Goal: Task Accomplishment & Management: Use online tool/utility

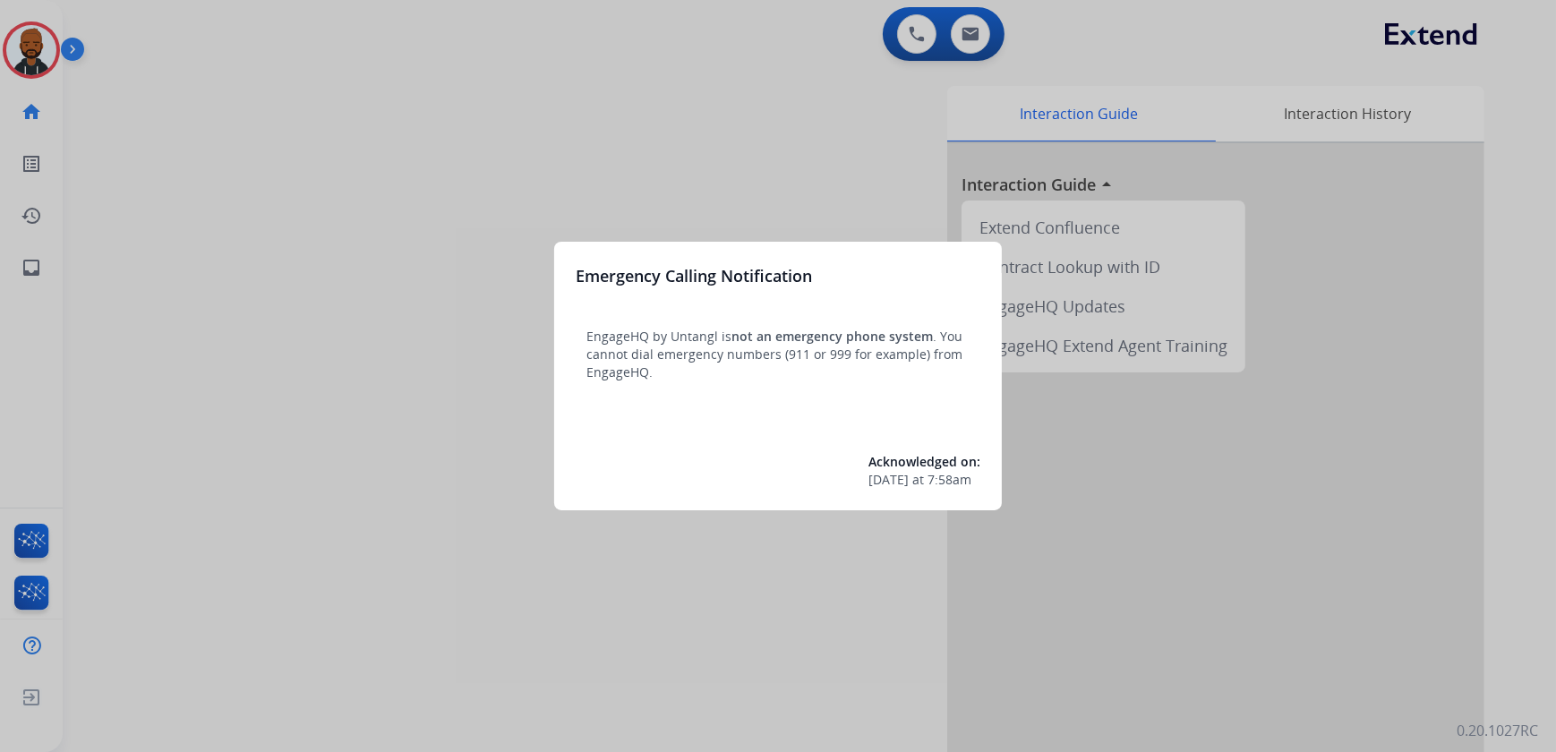
click at [433, 380] on div at bounding box center [778, 376] width 1556 height 752
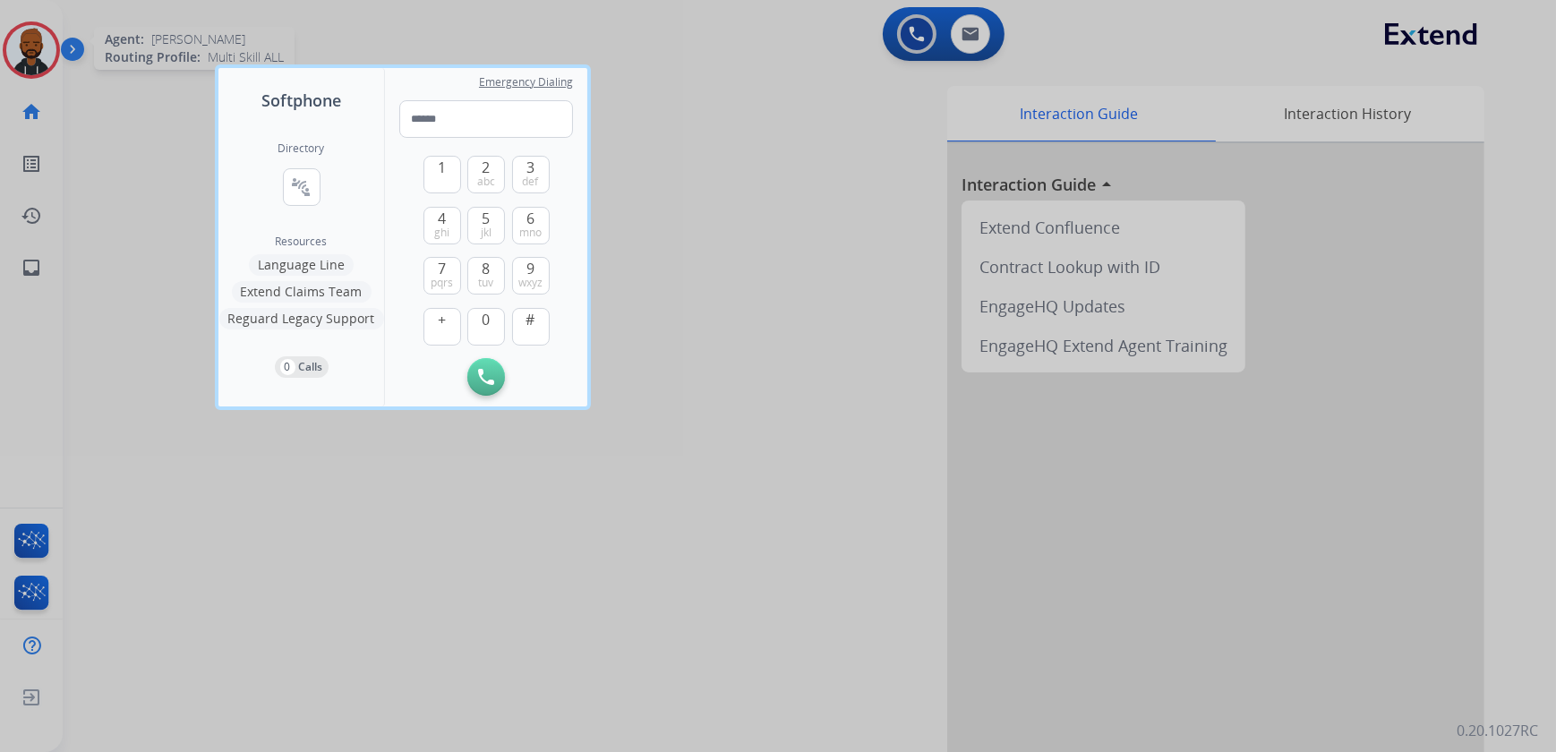
click at [35, 51] on div at bounding box center [778, 376] width 1556 height 752
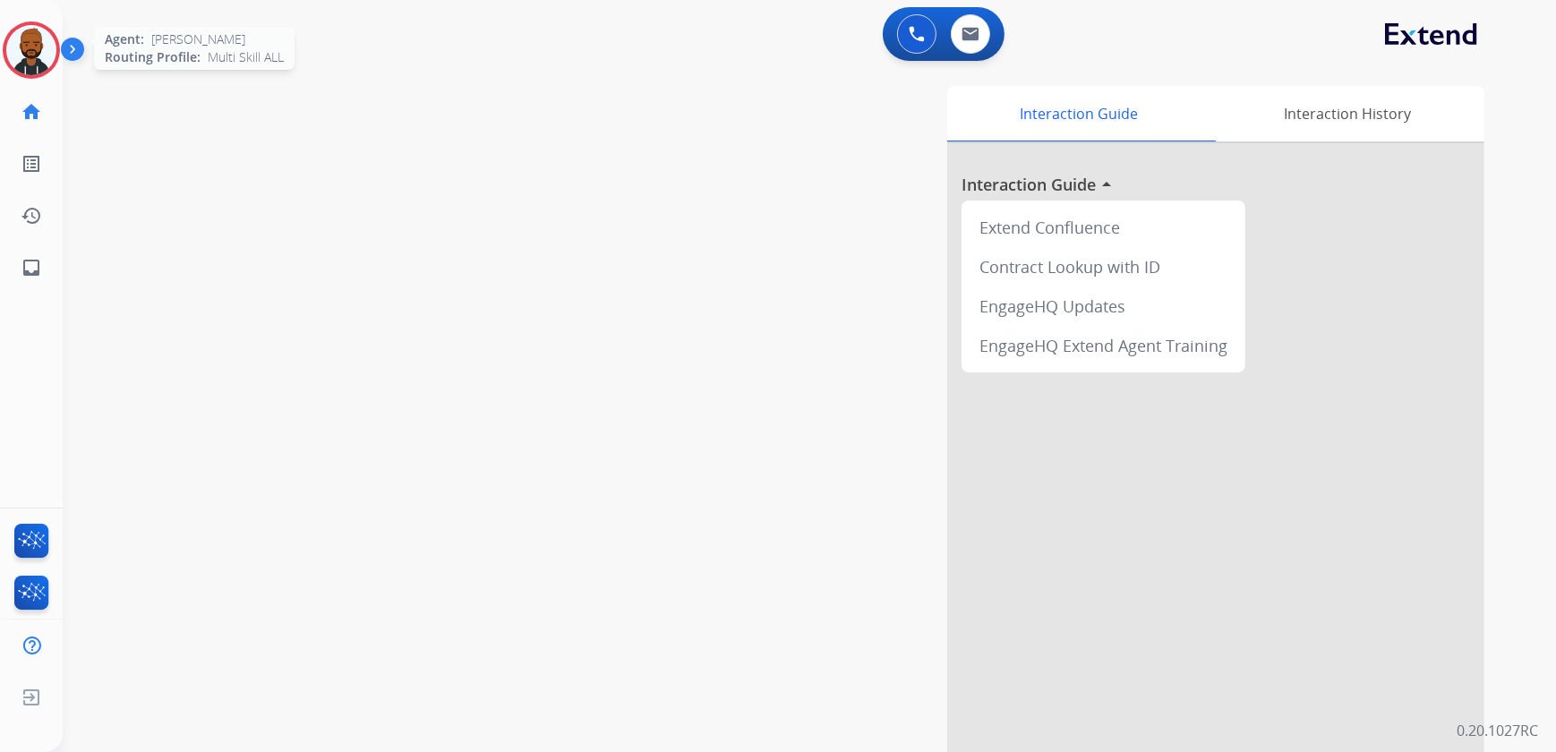
click at [20, 42] on img at bounding box center [31, 50] width 50 height 50
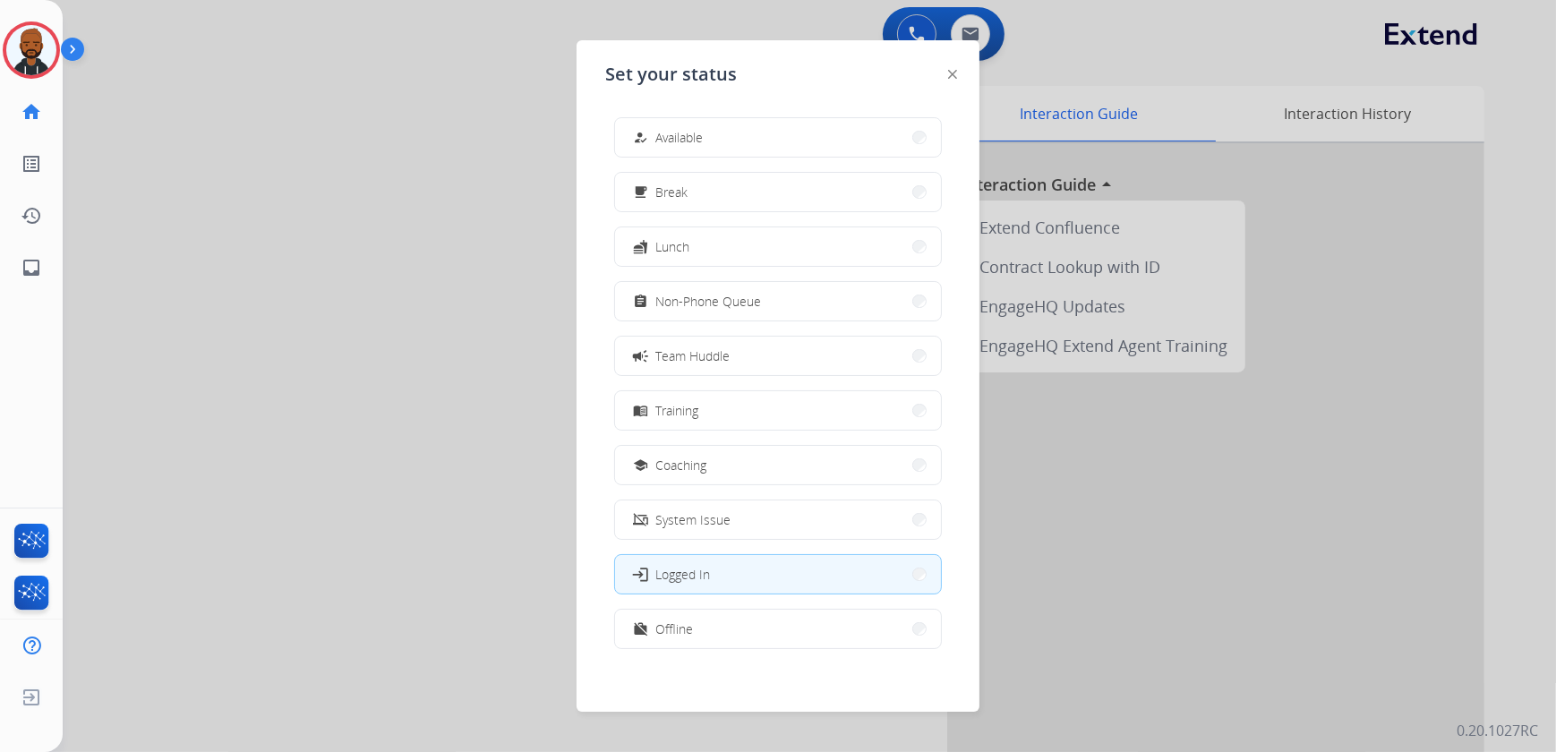
click at [680, 130] on span "Available" at bounding box center [678, 137] width 47 height 19
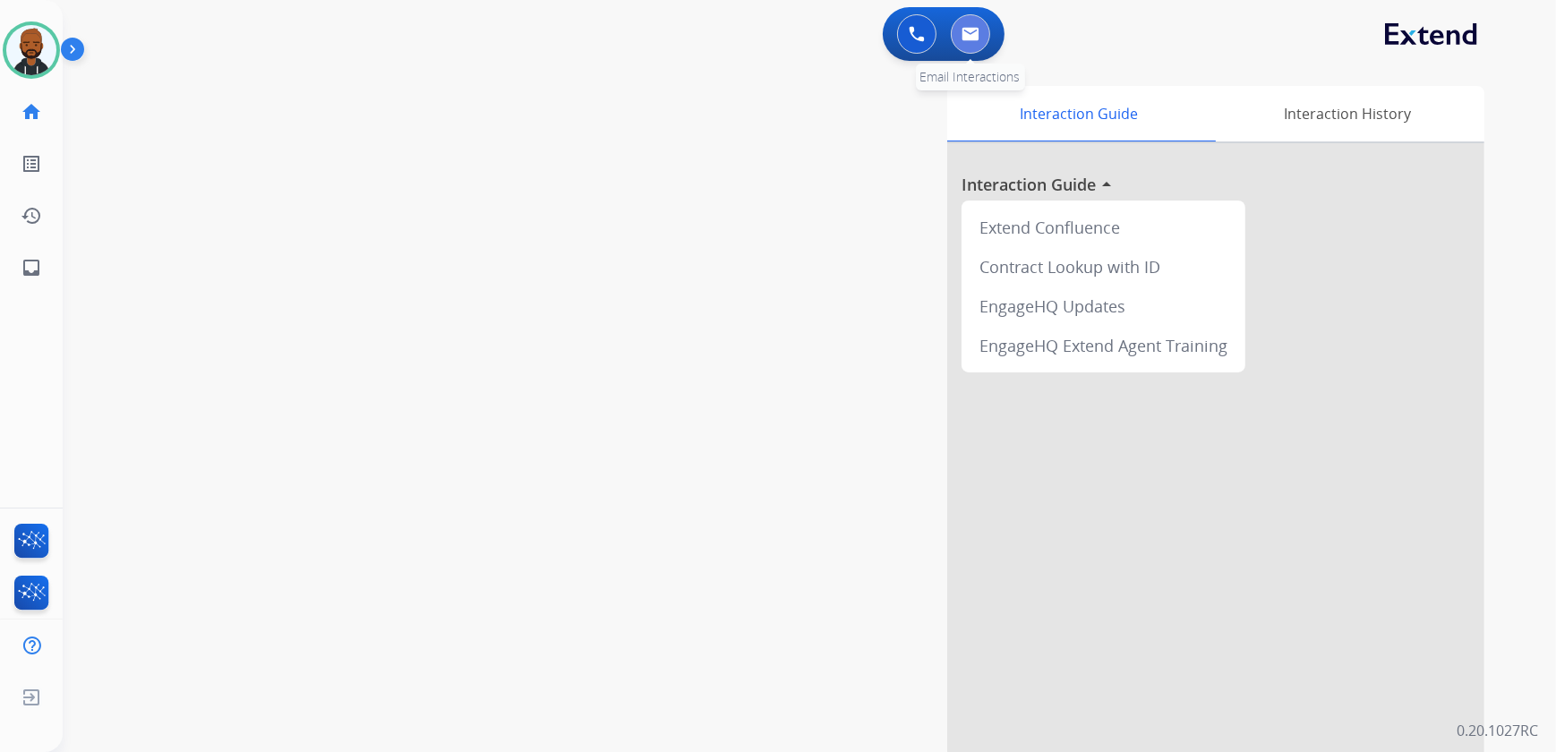
click at [971, 24] on button at bounding box center [970, 33] width 39 height 39
select select "**********"
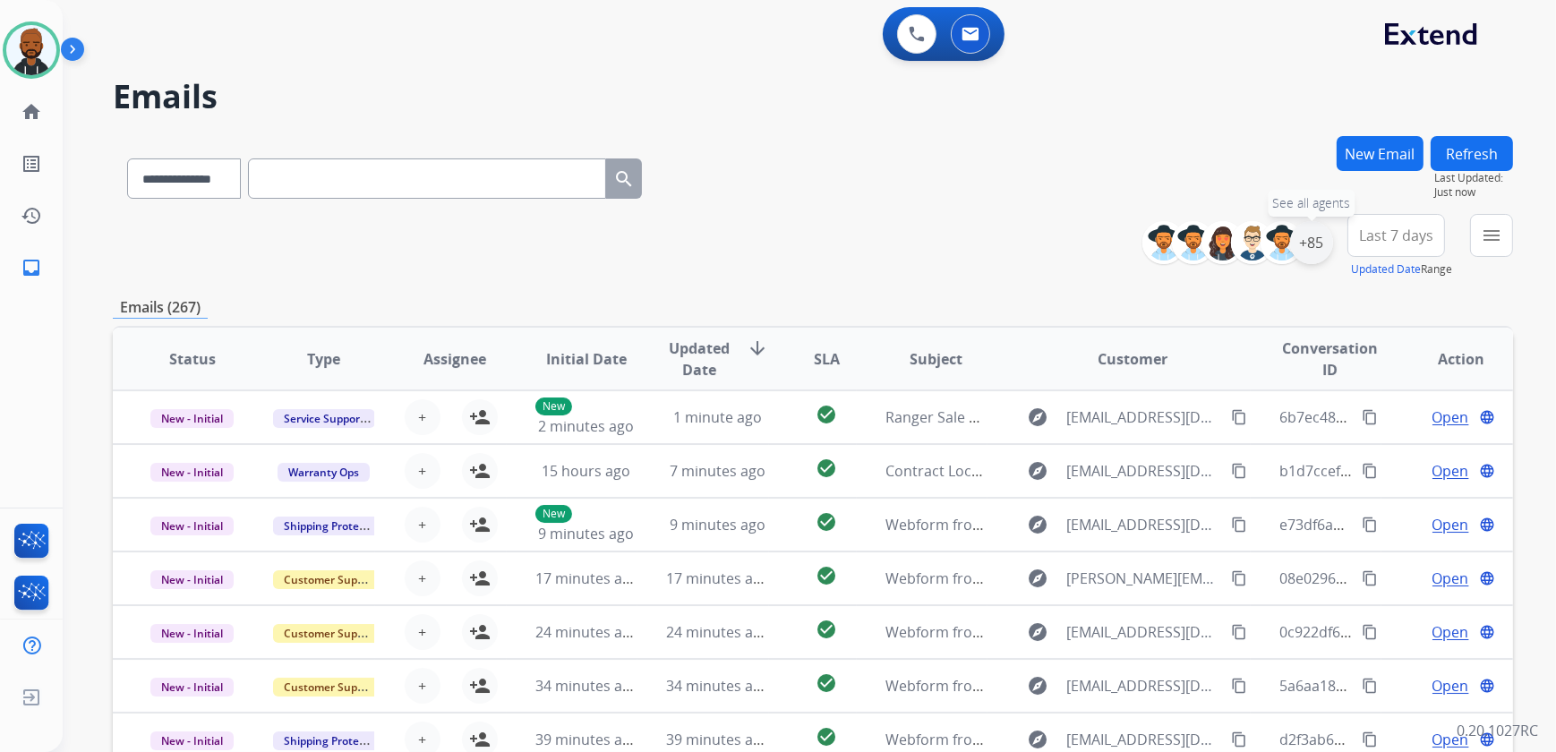
drag, startPoint x: 1311, startPoint y: 237, endPoint x: 1322, endPoint y: 244, distance: 12.4
click at [1311, 237] on div "+85" at bounding box center [1311, 242] width 43 height 43
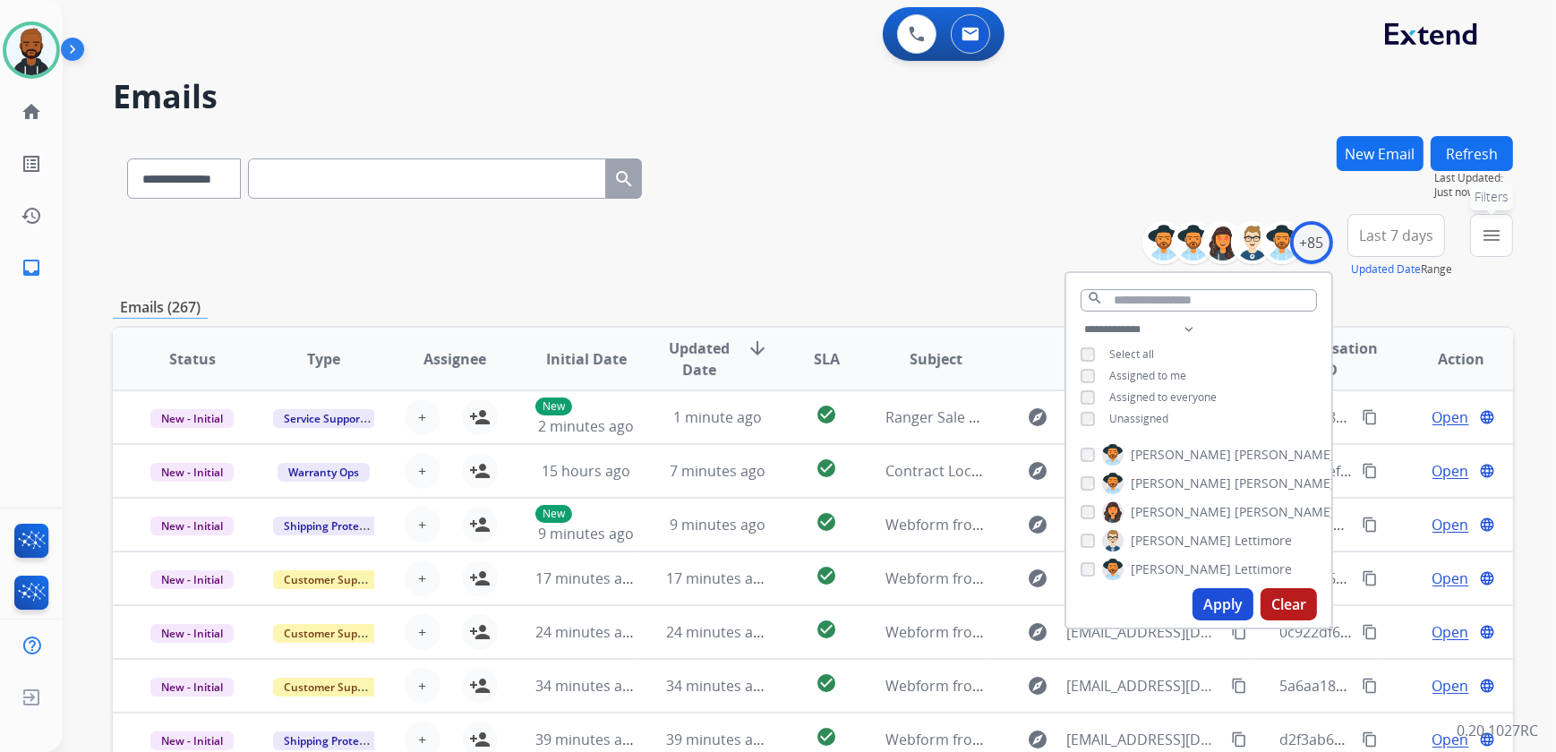
click at [1481, 244] on mat-icon "menu" at bounding box center [1491, 235] width 21 height 21
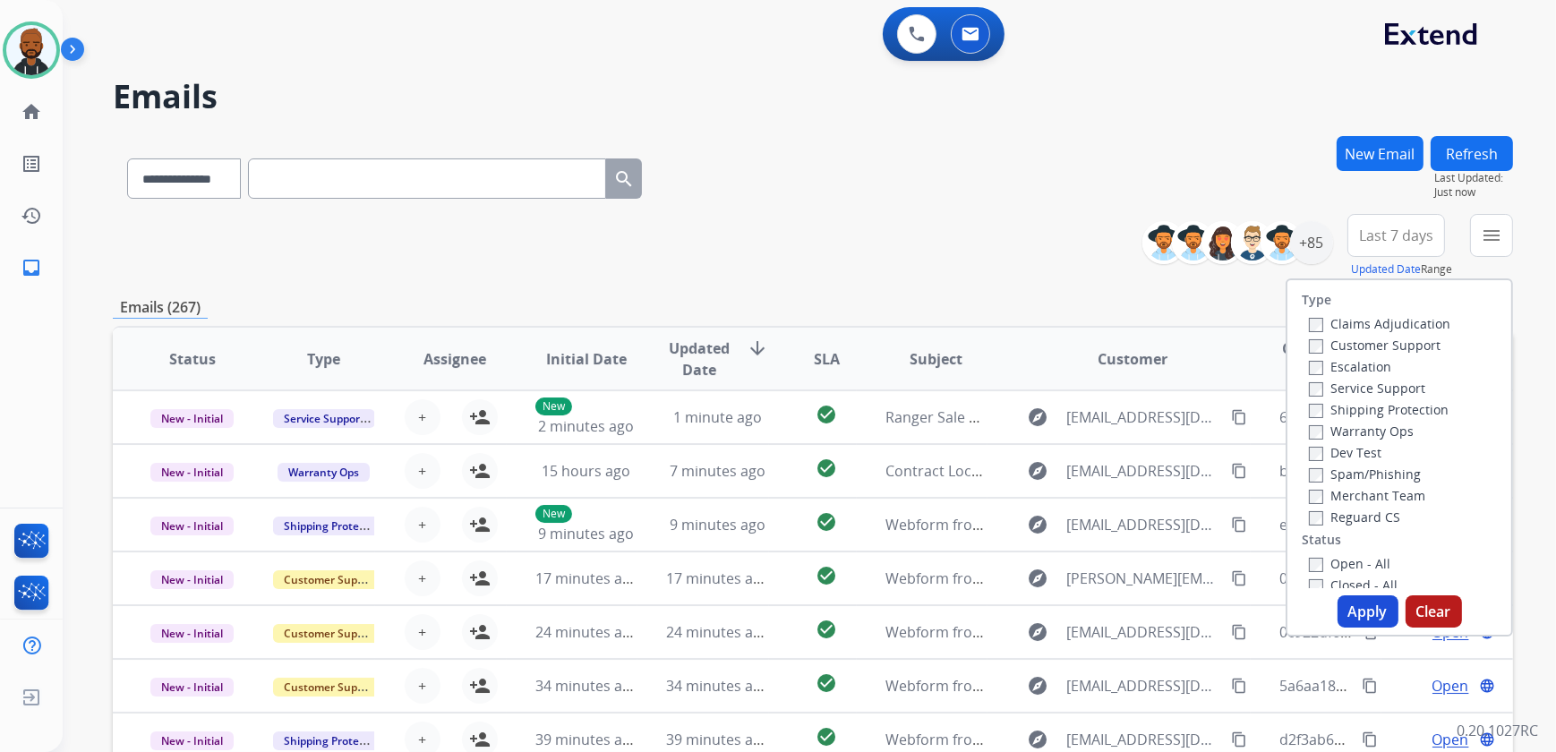
click at [1313, 345] on label "Customer Support" at bounding box center [1375, 345] width 132 height 17
click at [1313, 516] on label "Reguard CS" at bounding box center [1354, 517] width 91 height 17
click at [1353, 609] on button "Apply" at bounding box center [1368, 611] width 61 height 32
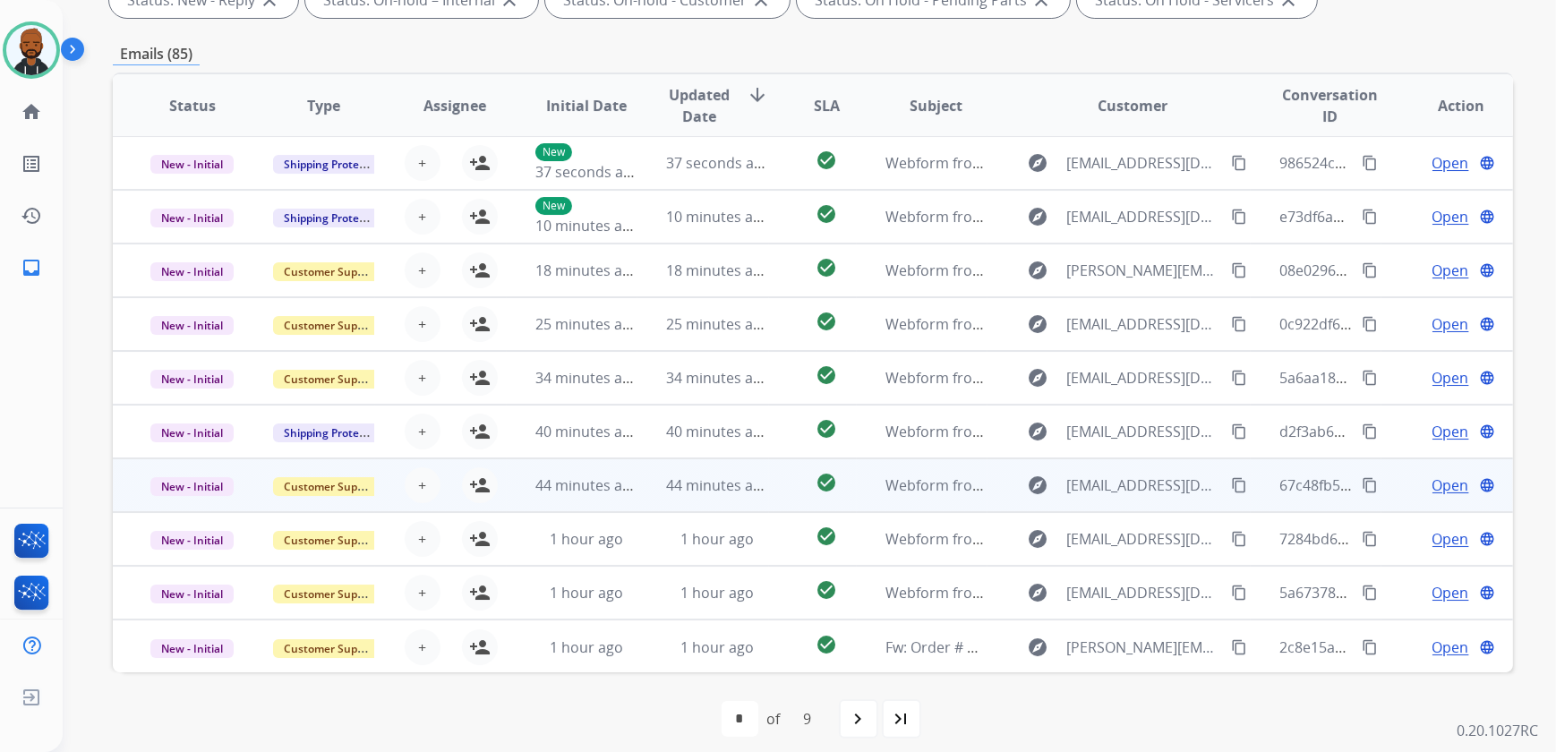
scroll to position [352, 0]
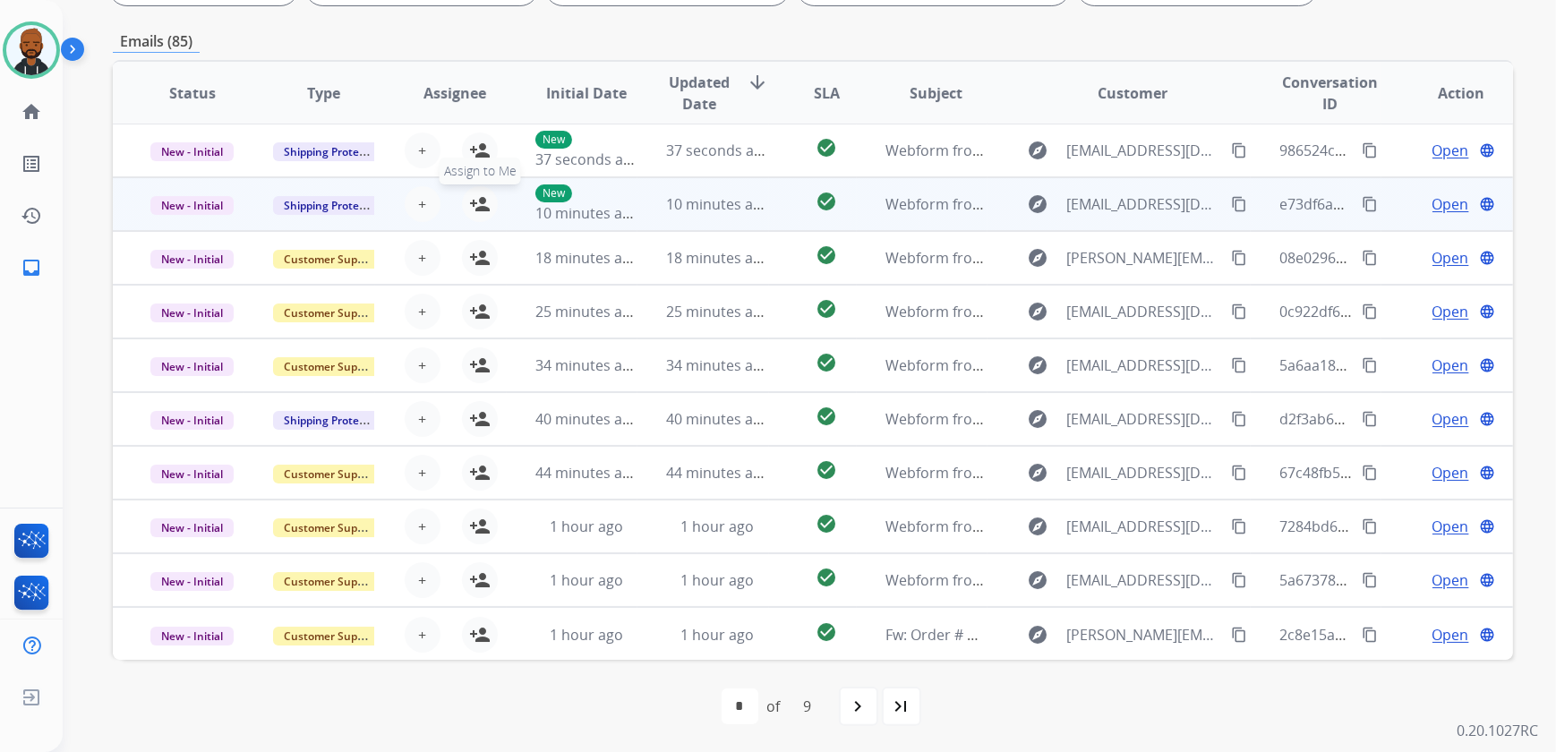
click at [466, 164] on span "Assign to Me" at bounding box center [480, 171] width 81 height 27
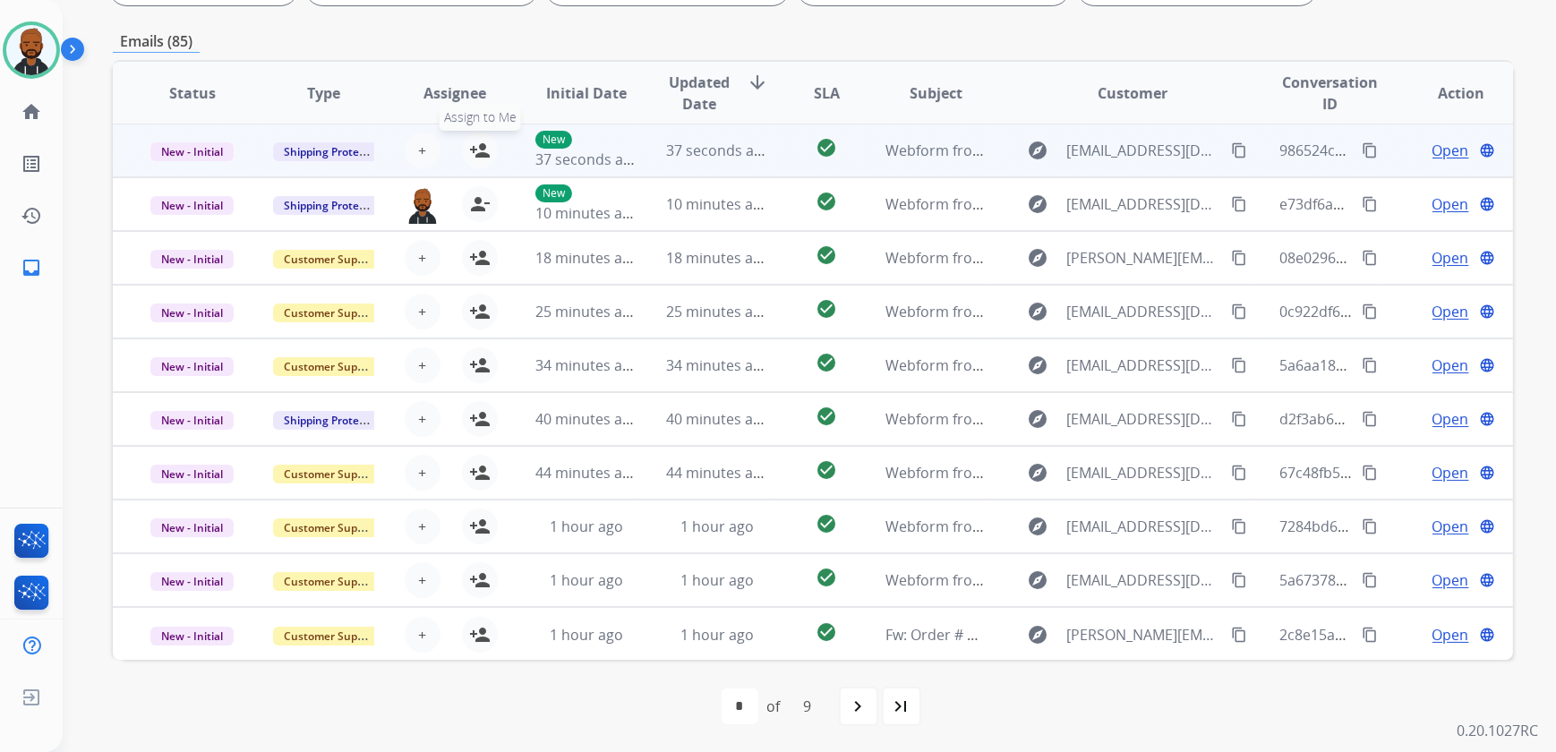
click at [474, 143] on mat-icon "person_add" at bounding box center [479, 150] width 21 height 21
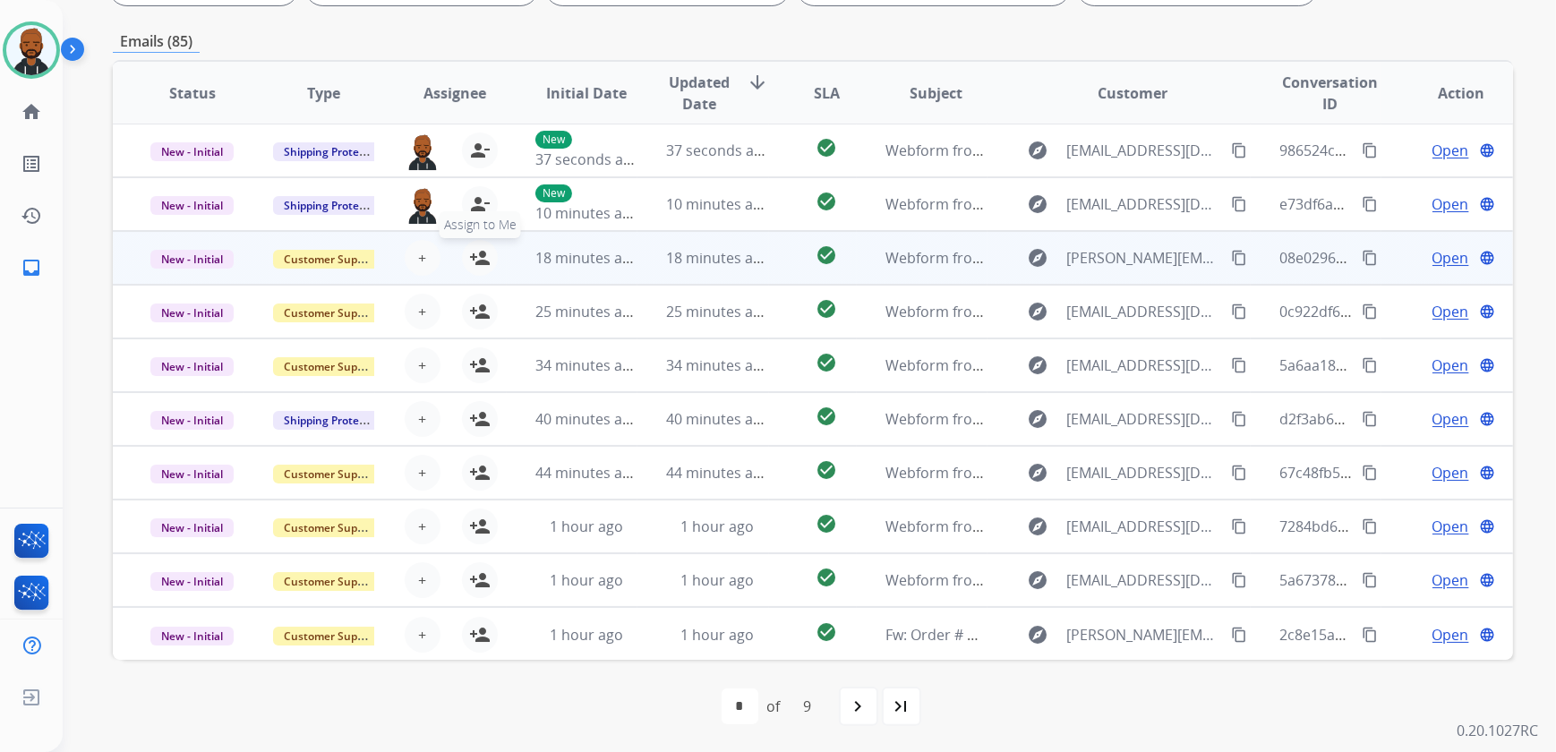
click at [481, 251] on mat-icon "person_add" at bounding box center [479, 257] width 21 height 21
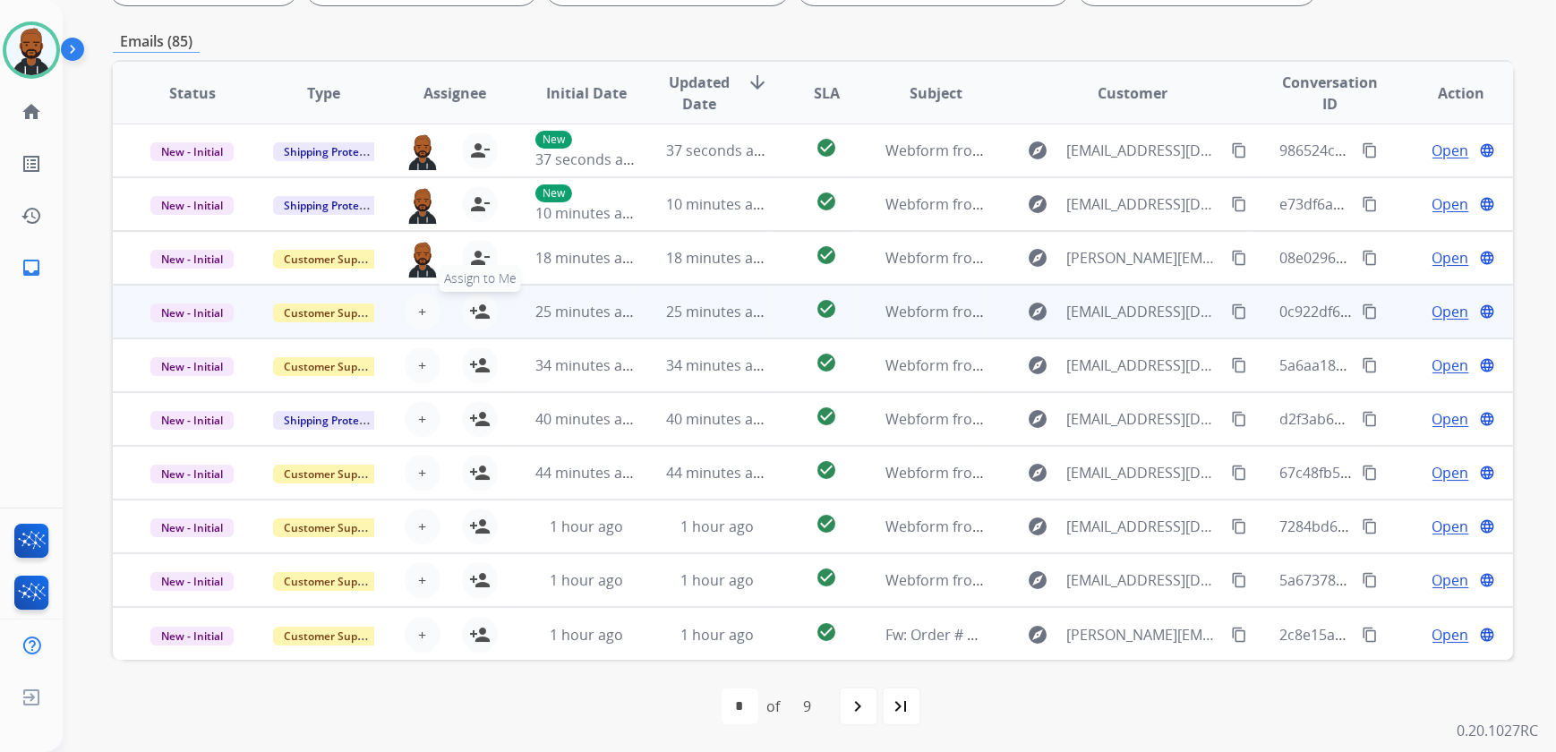
click at [476, 302] on mat-icon "person_add" at bounding box center [479, 311] width 21 height 21
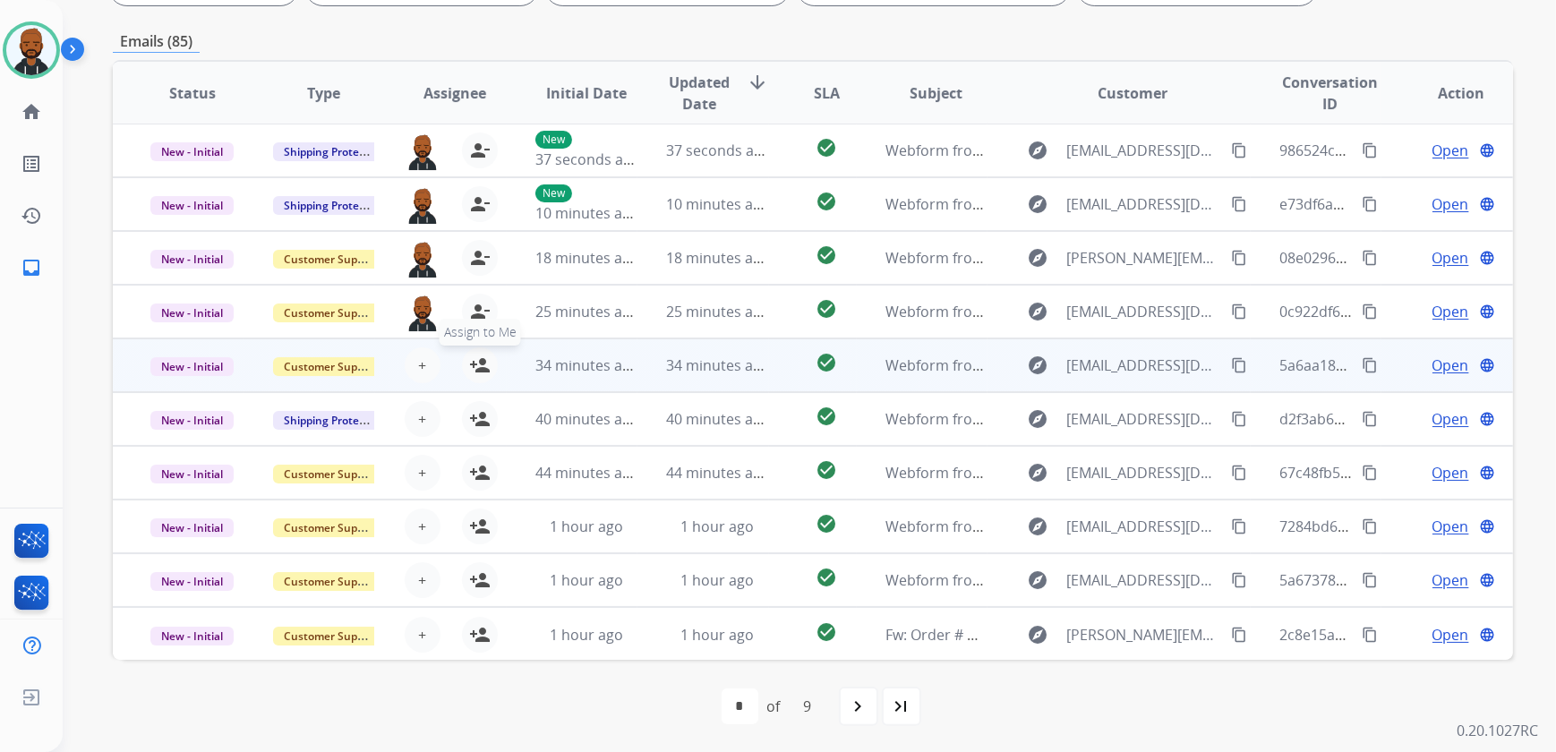
drag, startPoint x: 485, startPoint y: 358, endPoint x: 491, endPoint y: 372, distance: 15.3
click at [486, 362] on mat-icon "person_add" at bounding box center [479, 365] width 21 height 21
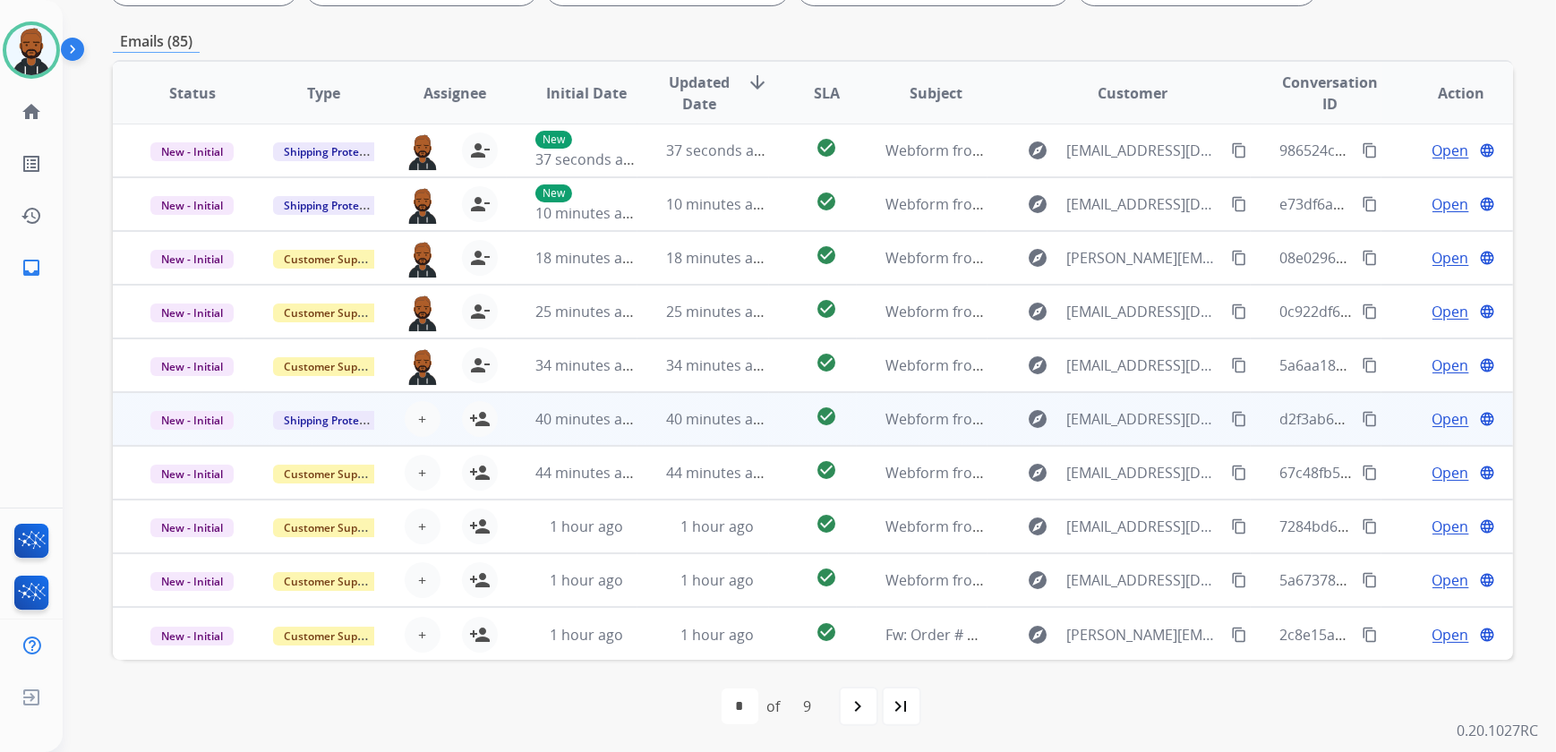
click at [475, 434] on div "+ Select agent person_add Assign to Me" at bounding box center [440, 419] width 115 height 36
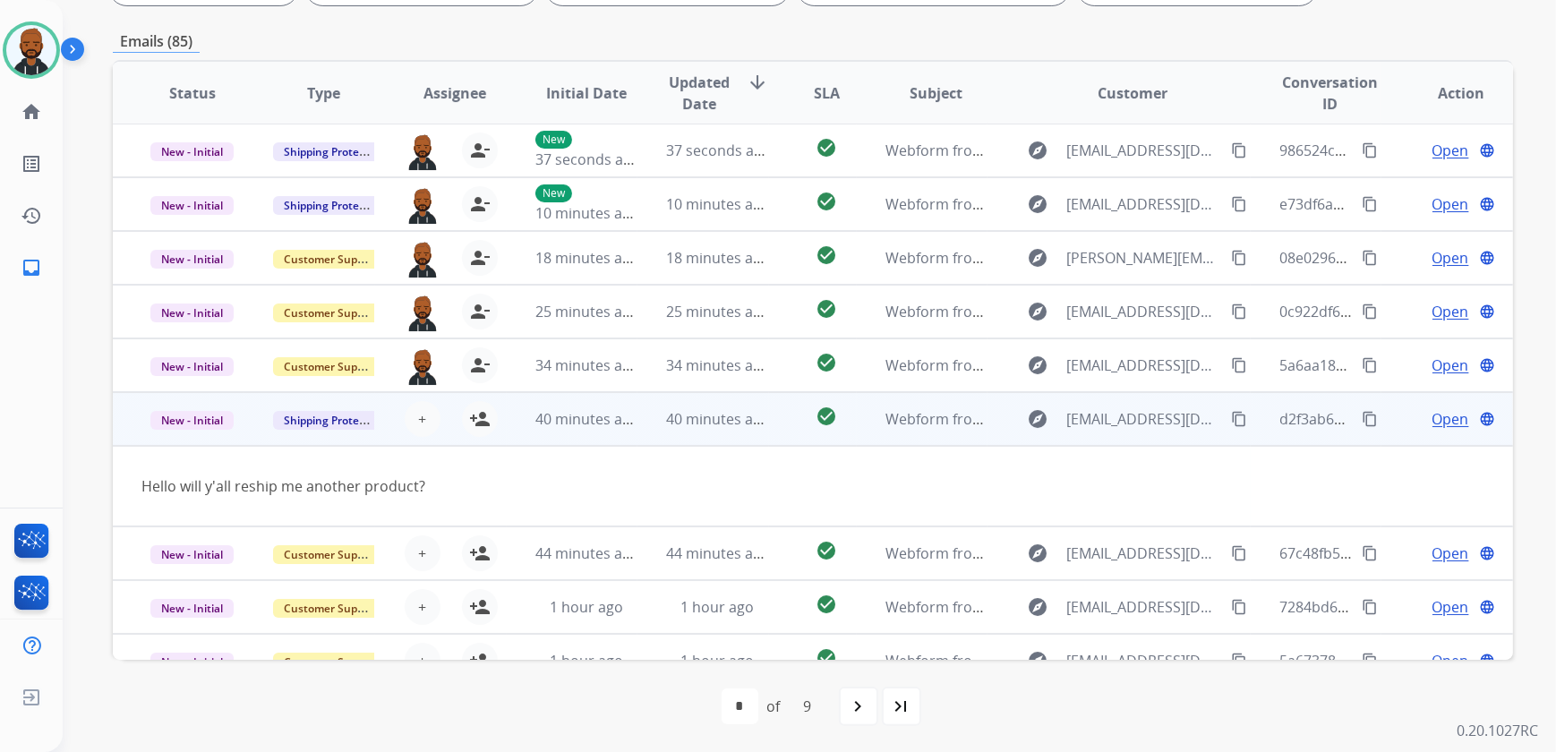
scroll to position [81, 0]
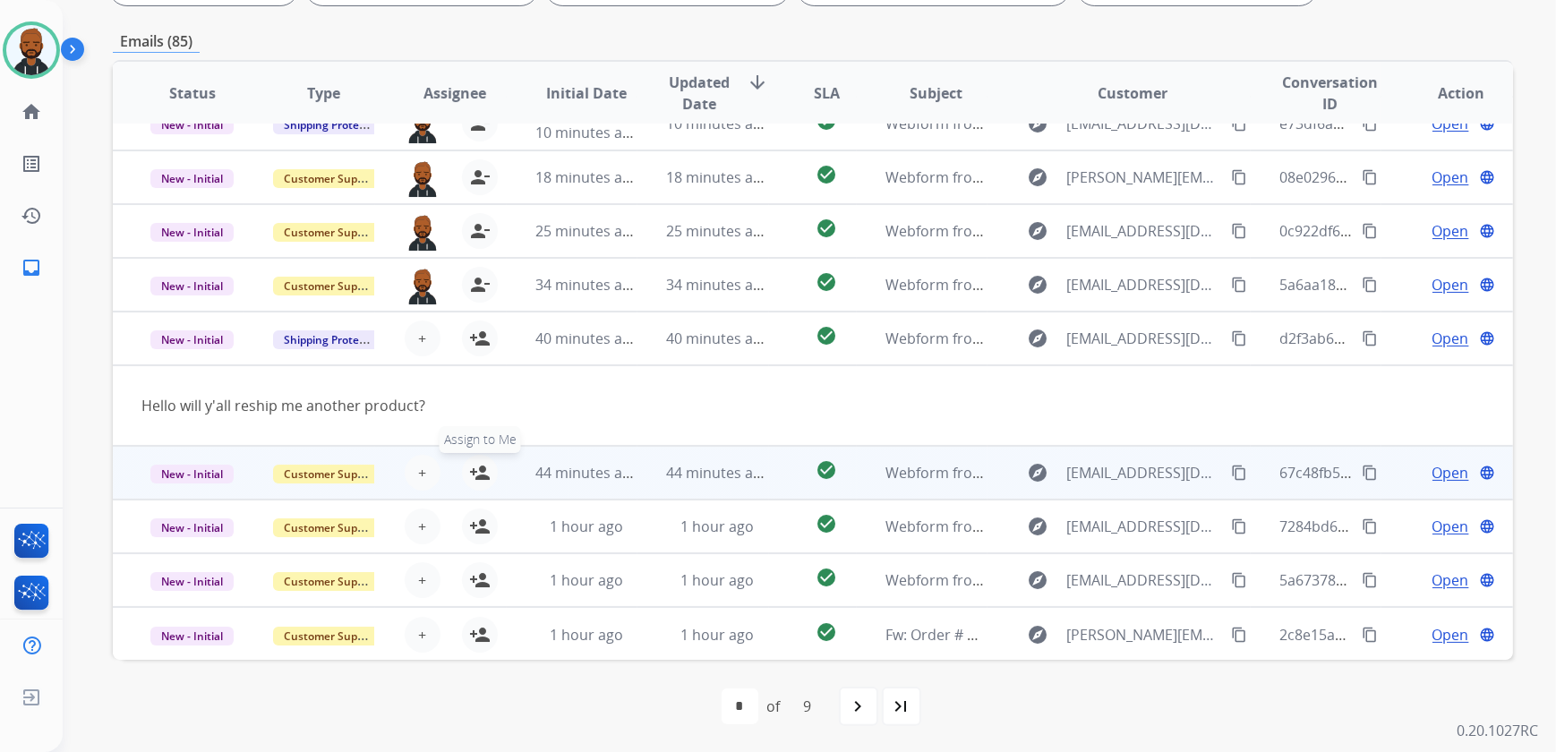
click at [470, 470] on mat-icon "person_add" at bounding box center [479, 472] width 21 height 21
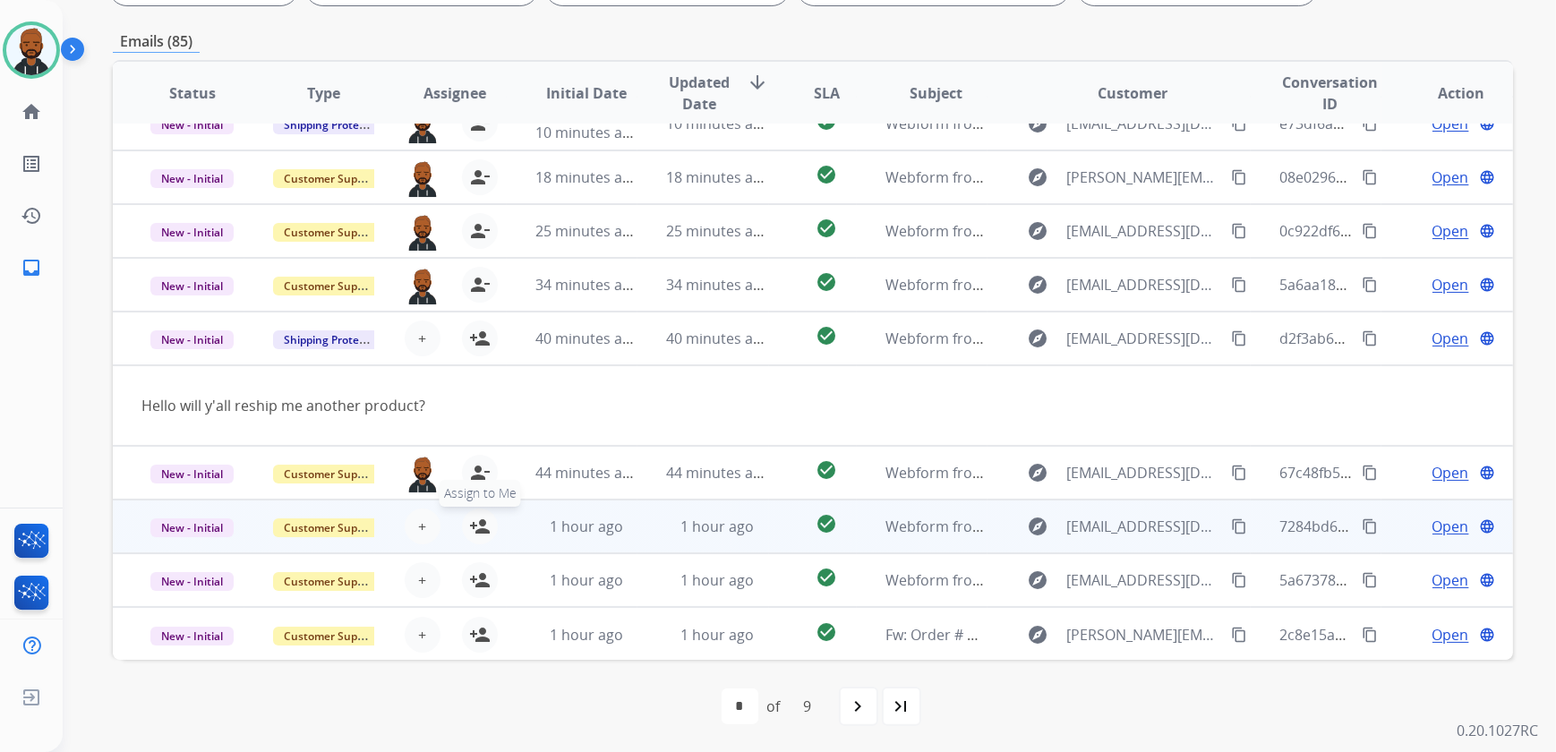
click at [475, 525] on mat-icon "person_add" at bounding box center [479, 526] width 21 height 21
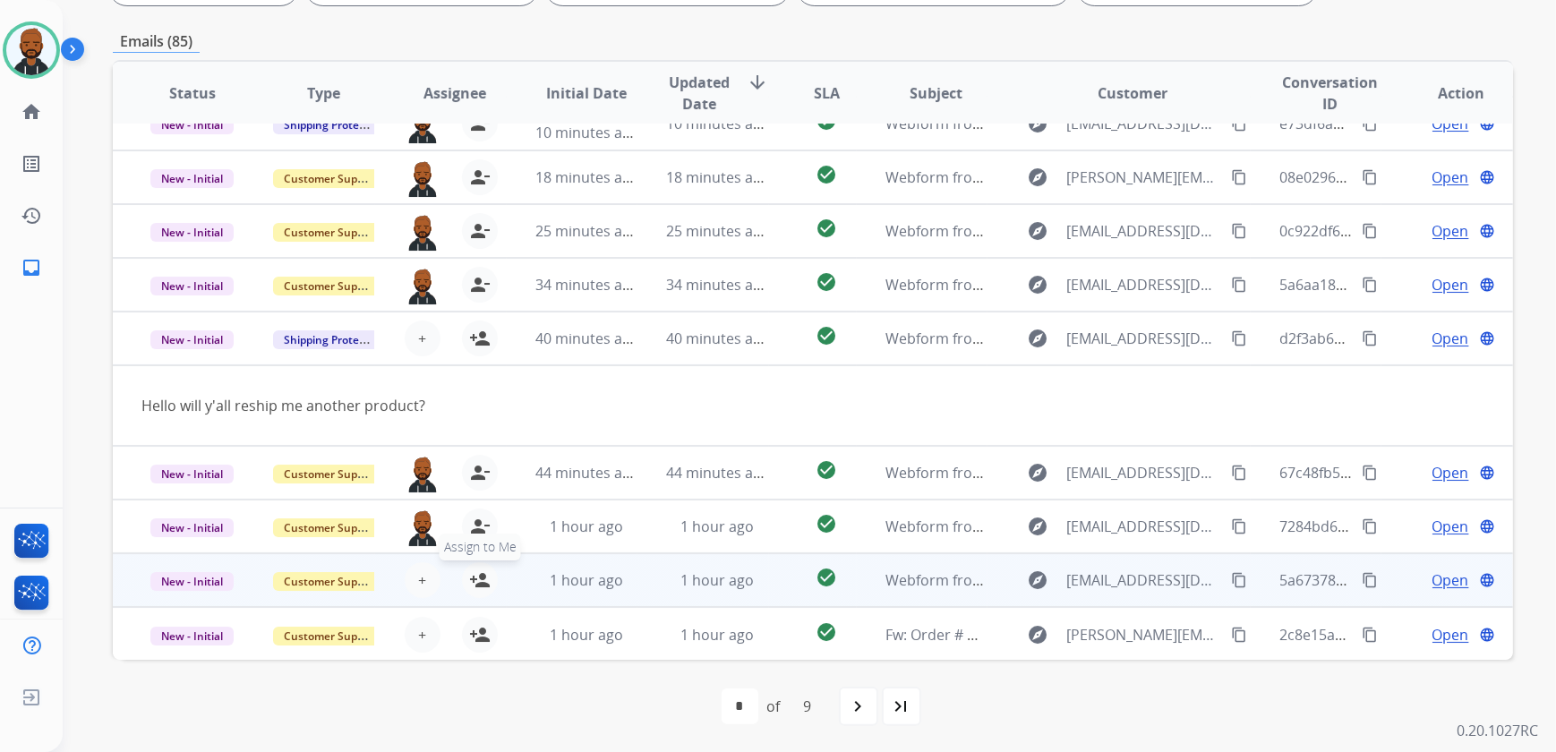
click at [476, 579] on mat-icon "person_add" at bounding box center [479, 579] width 21 height 21
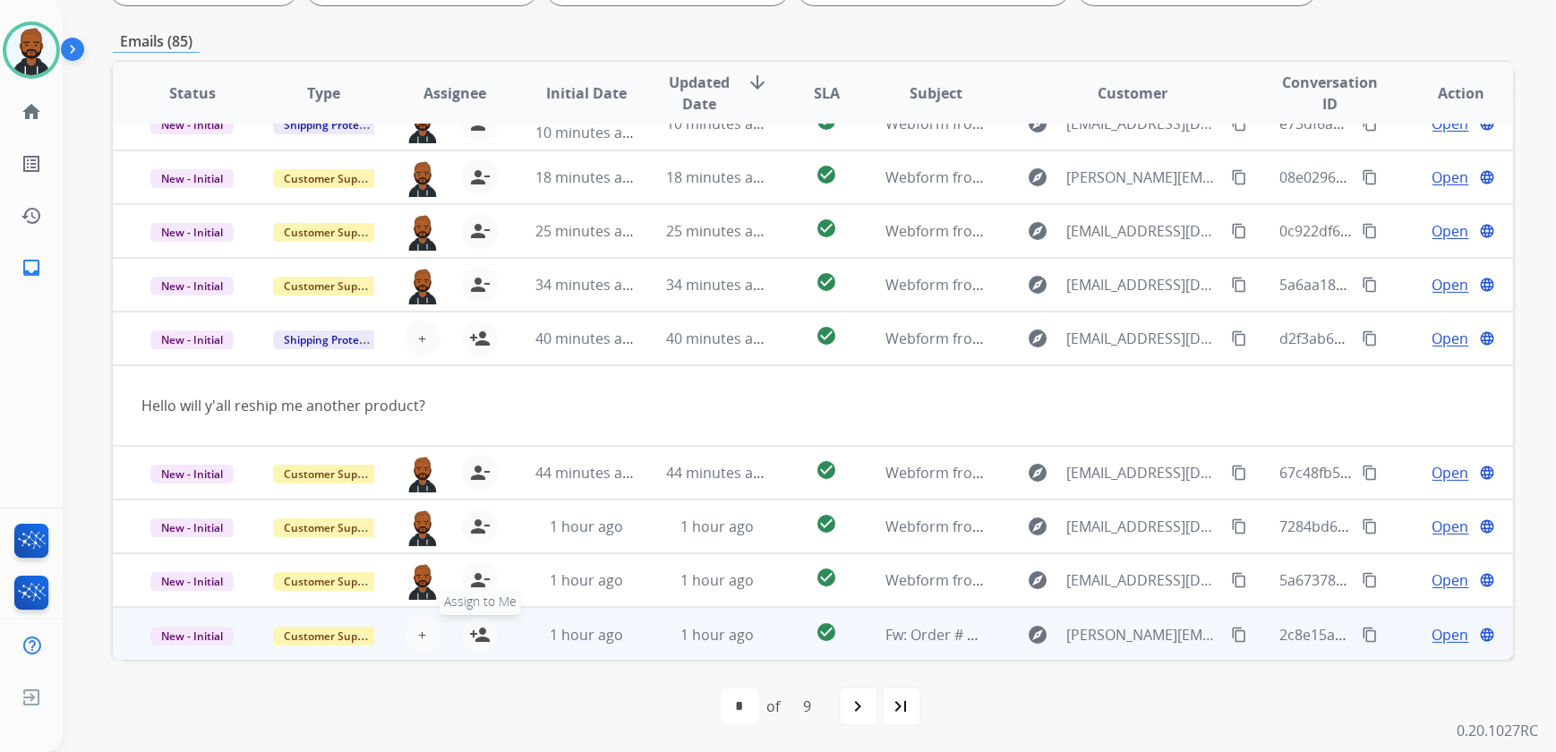
click at [473, 624] on mat-icon "person_add" at bounding box center [479, 634] width 21 height 21
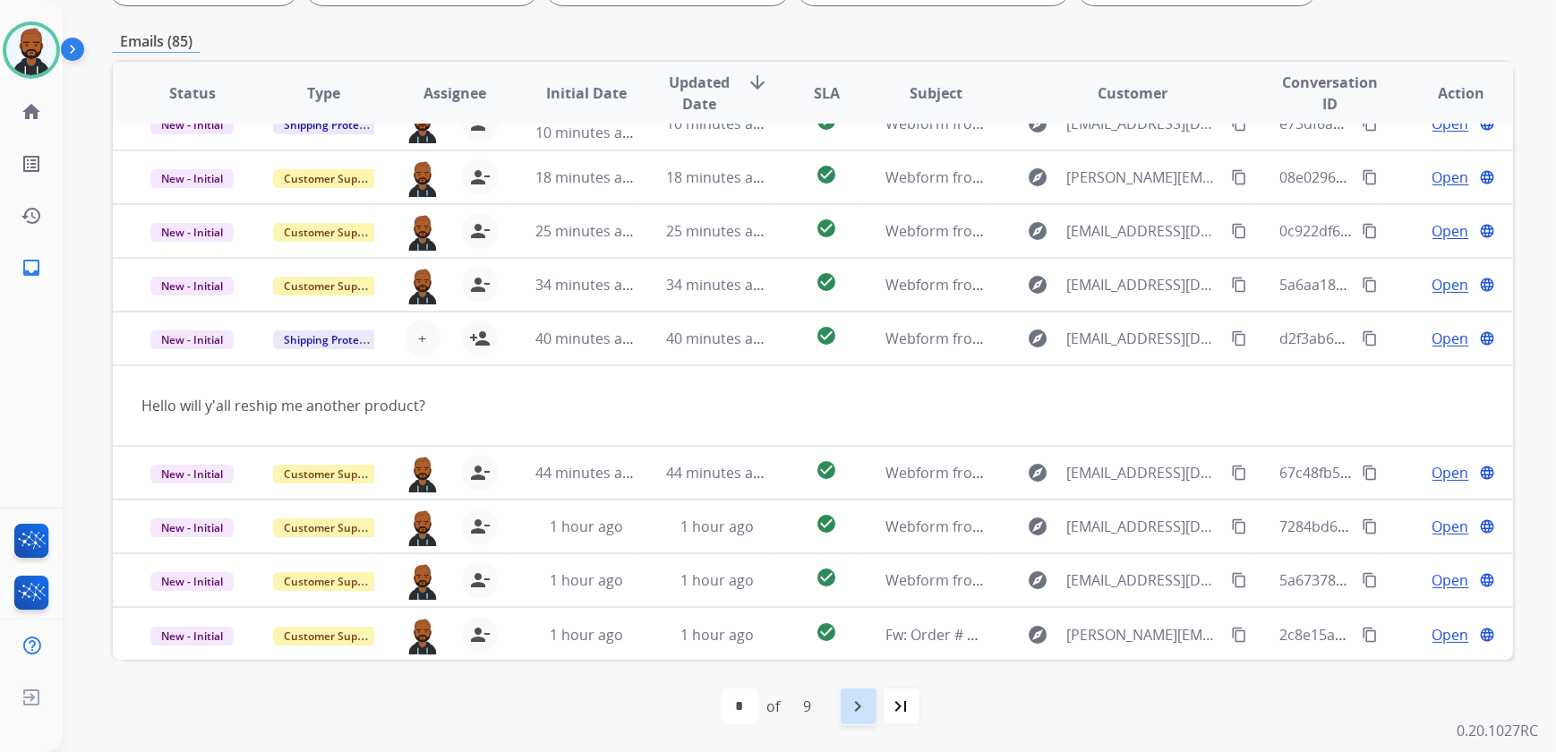
click at [850, 707] on mat-icon "navigate_next" at bounding box center [858, 706] width 21 height 21
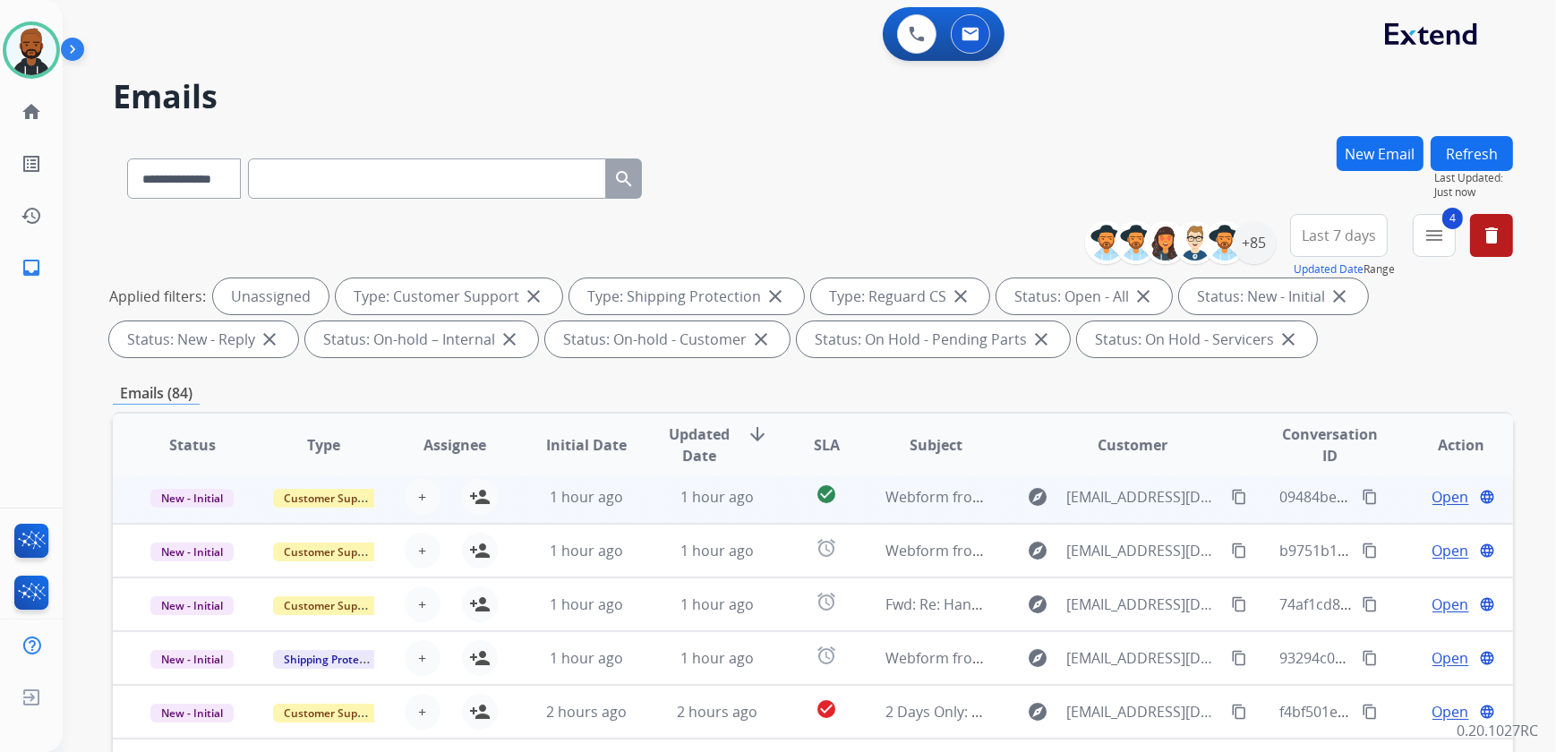
scroll to position [81, 0]
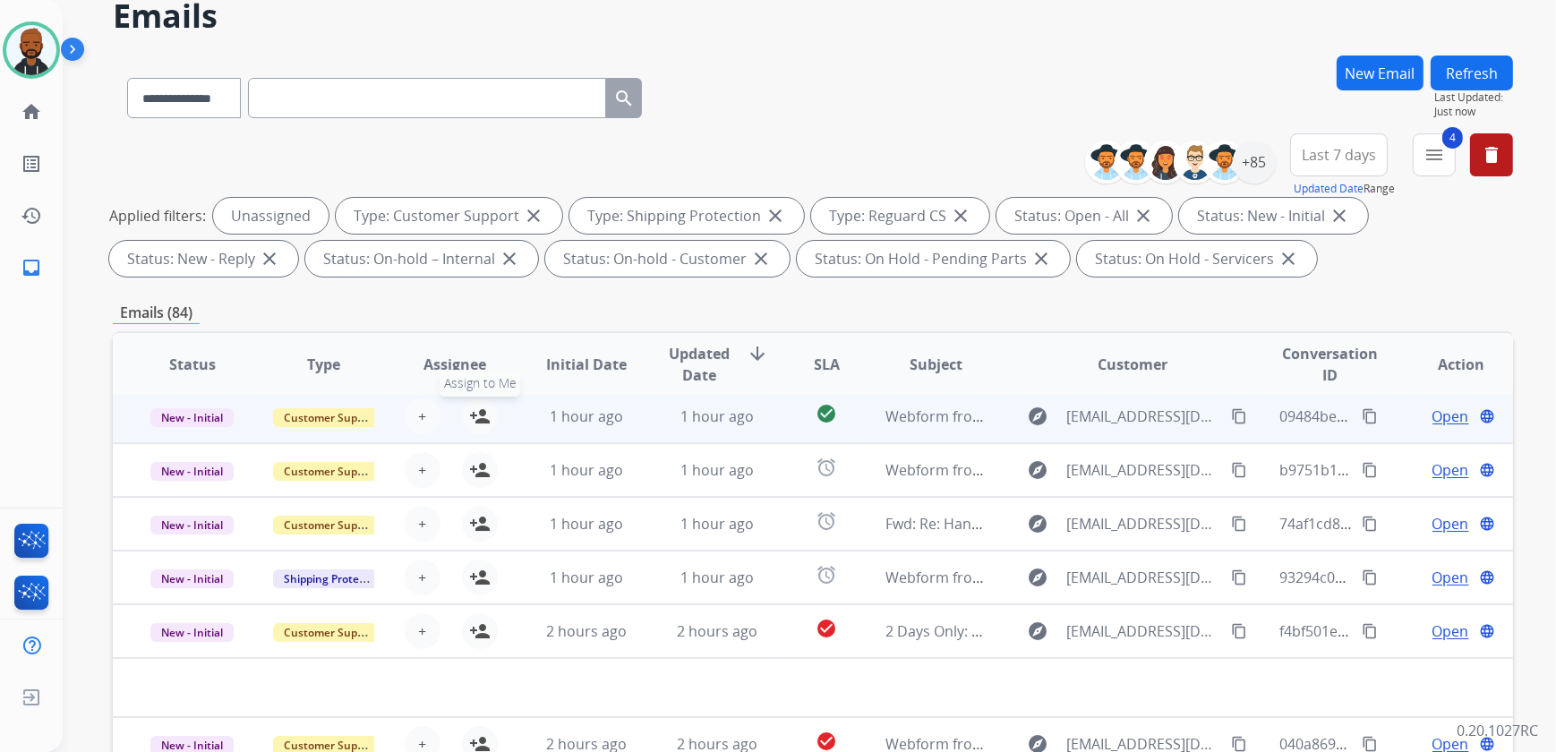
click at [481, 415] on mat-icon "person_add" at bounding box center [479, 416] width 21 height 21
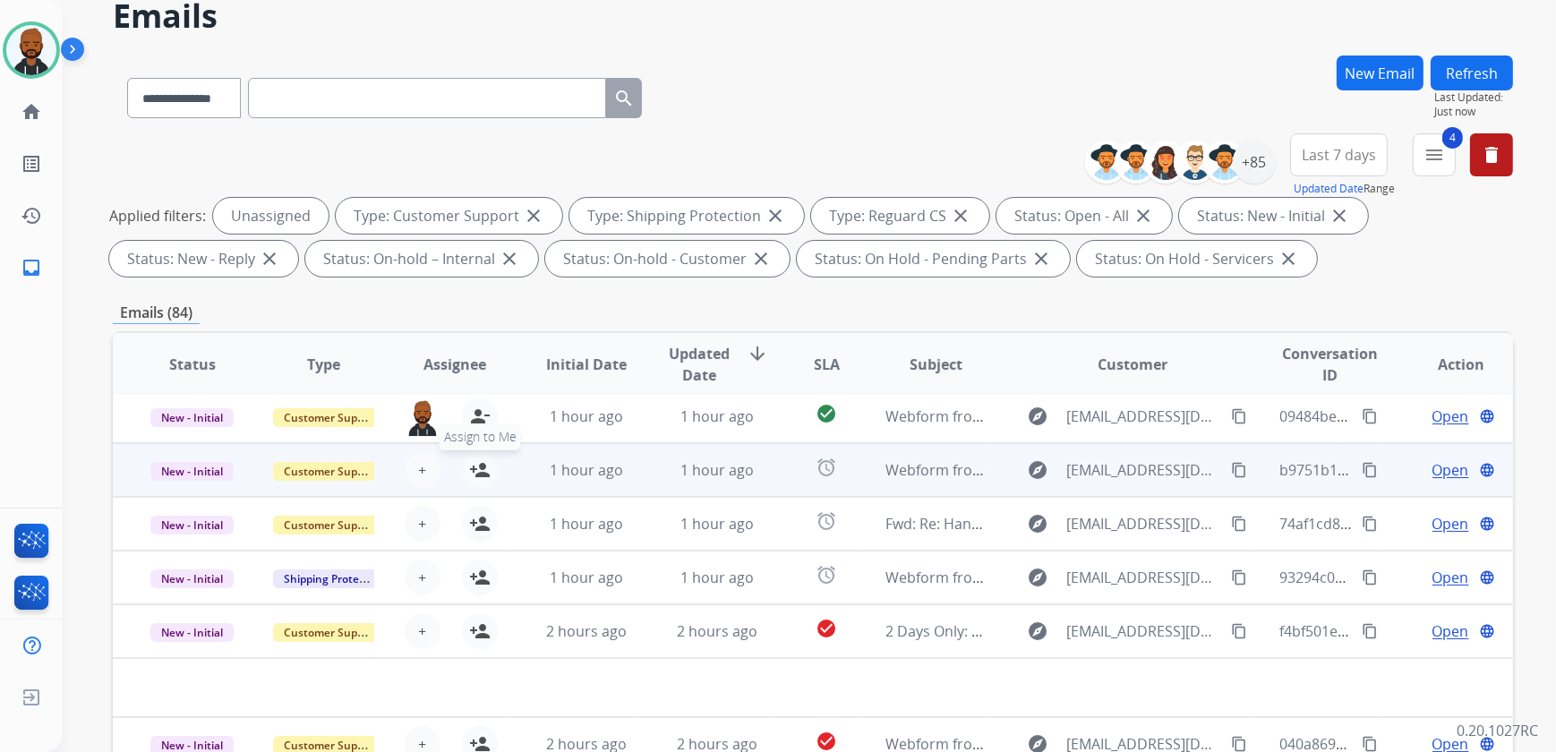
click at [482, 465] on mat-icon "person_add" at bounding box center [479, 469] width 21 height 21
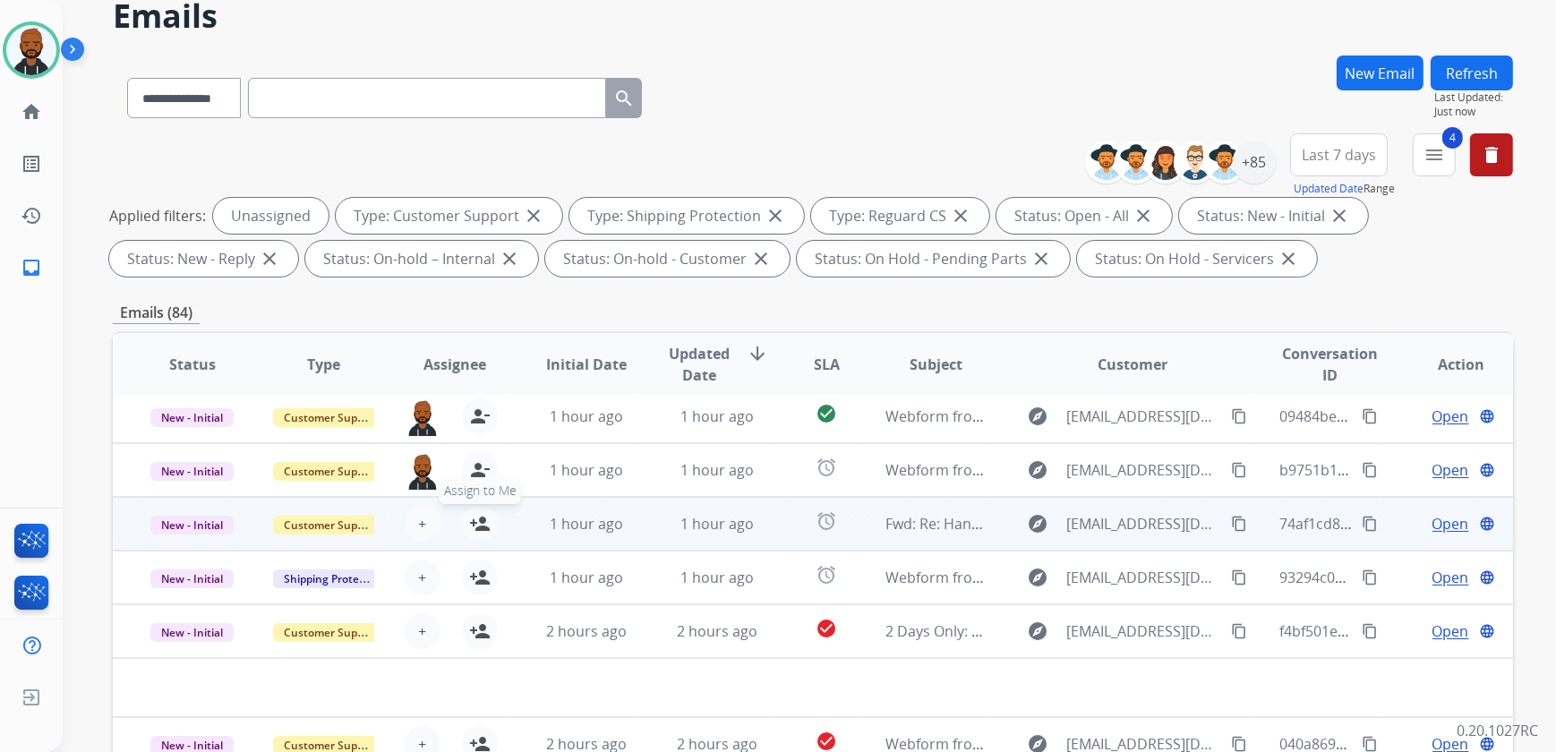
click at [475, 528] on mat-icon "person_add" at bounding box center [479, 523] width 21 height 21
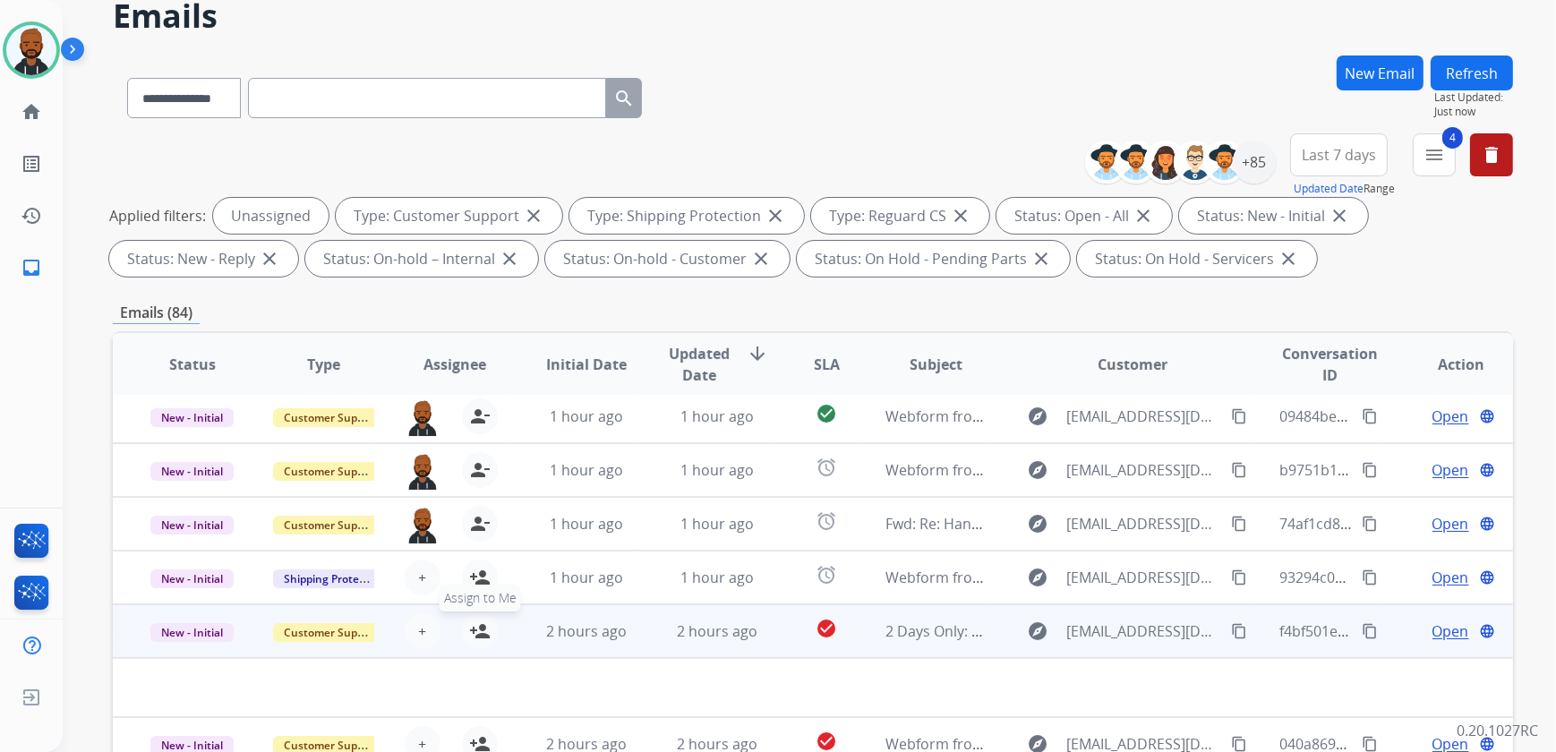
click at [475, 621] on mat-icon "person_add" at bounding box center [479, 630] width 21 height 21
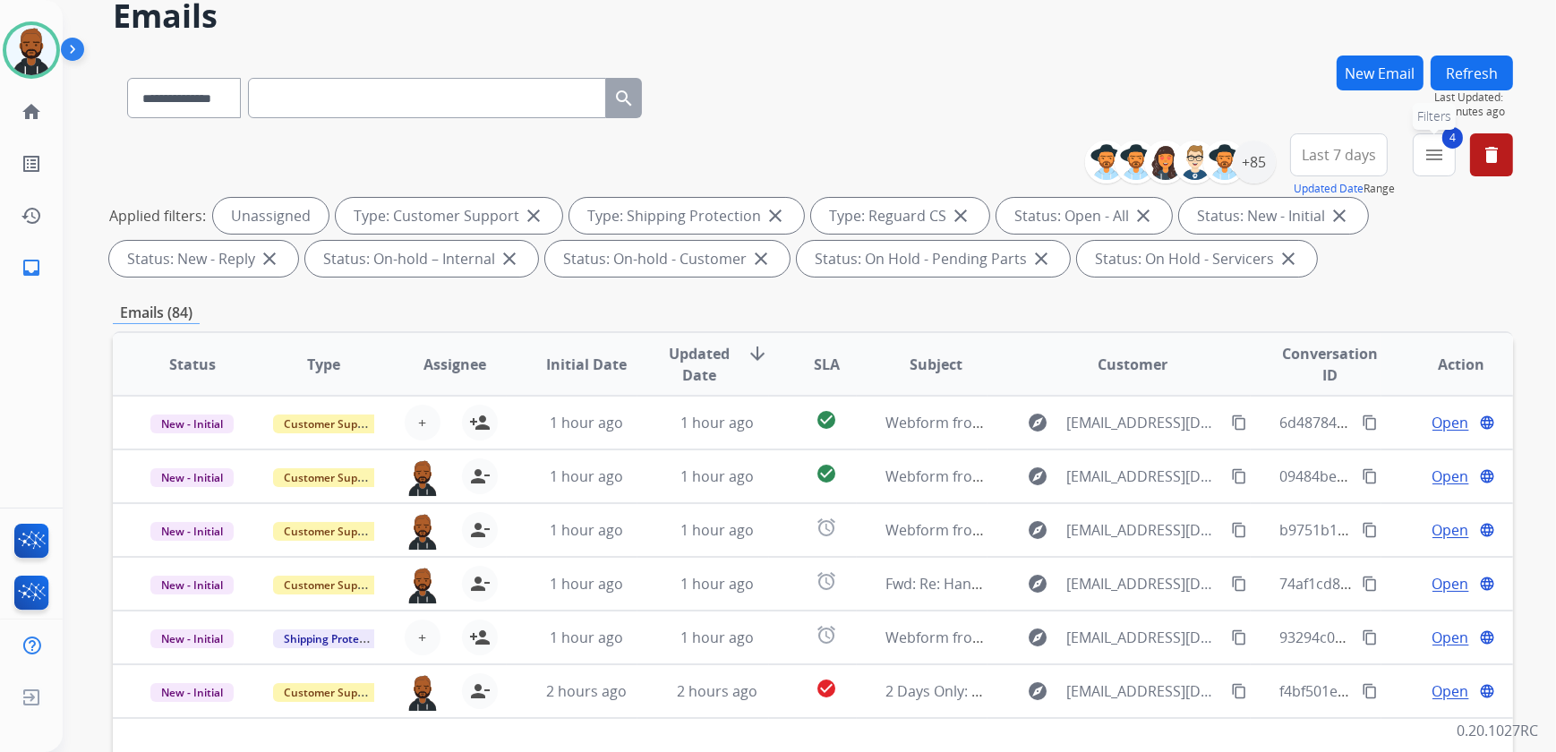
click at [1424, 150] on mat-icon "menu" at bounding box center [1434, 154] width 21 height 21
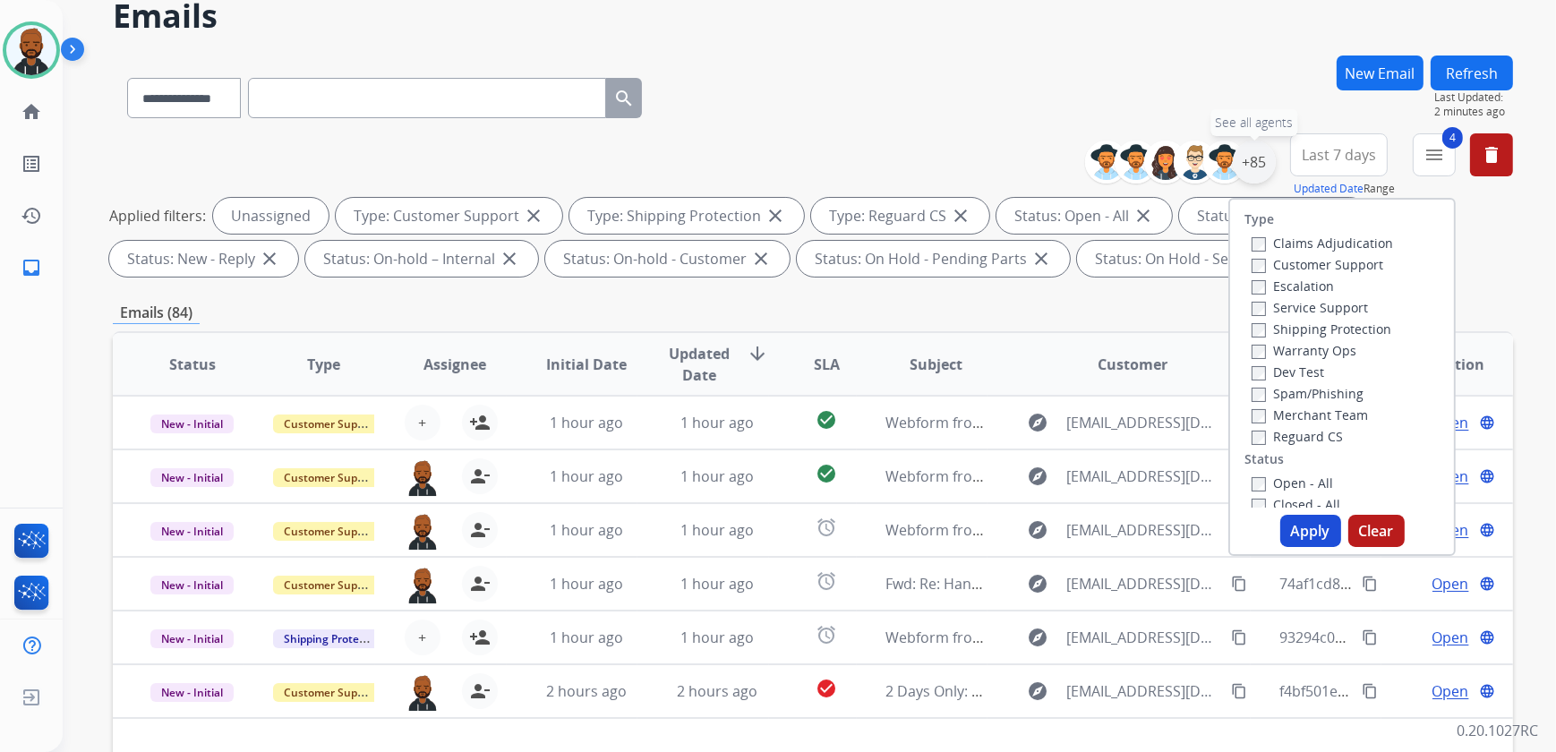
click at [1254, 157] on div "+85" at bounding box center [1254, 162] width 43 height 43
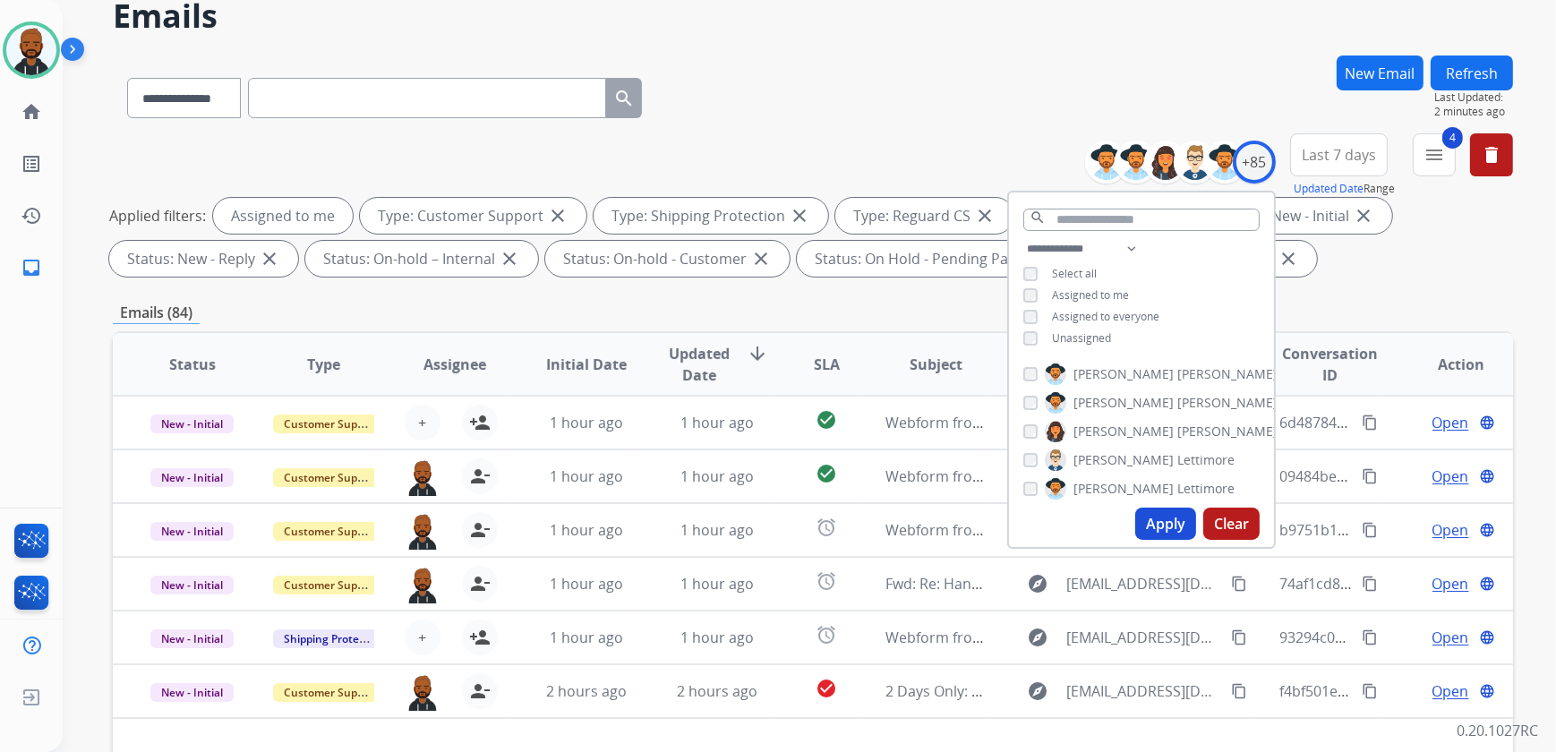
click at [1165, 517] on button "Apply" at bounding box center [1165, 524] width 61 height 32
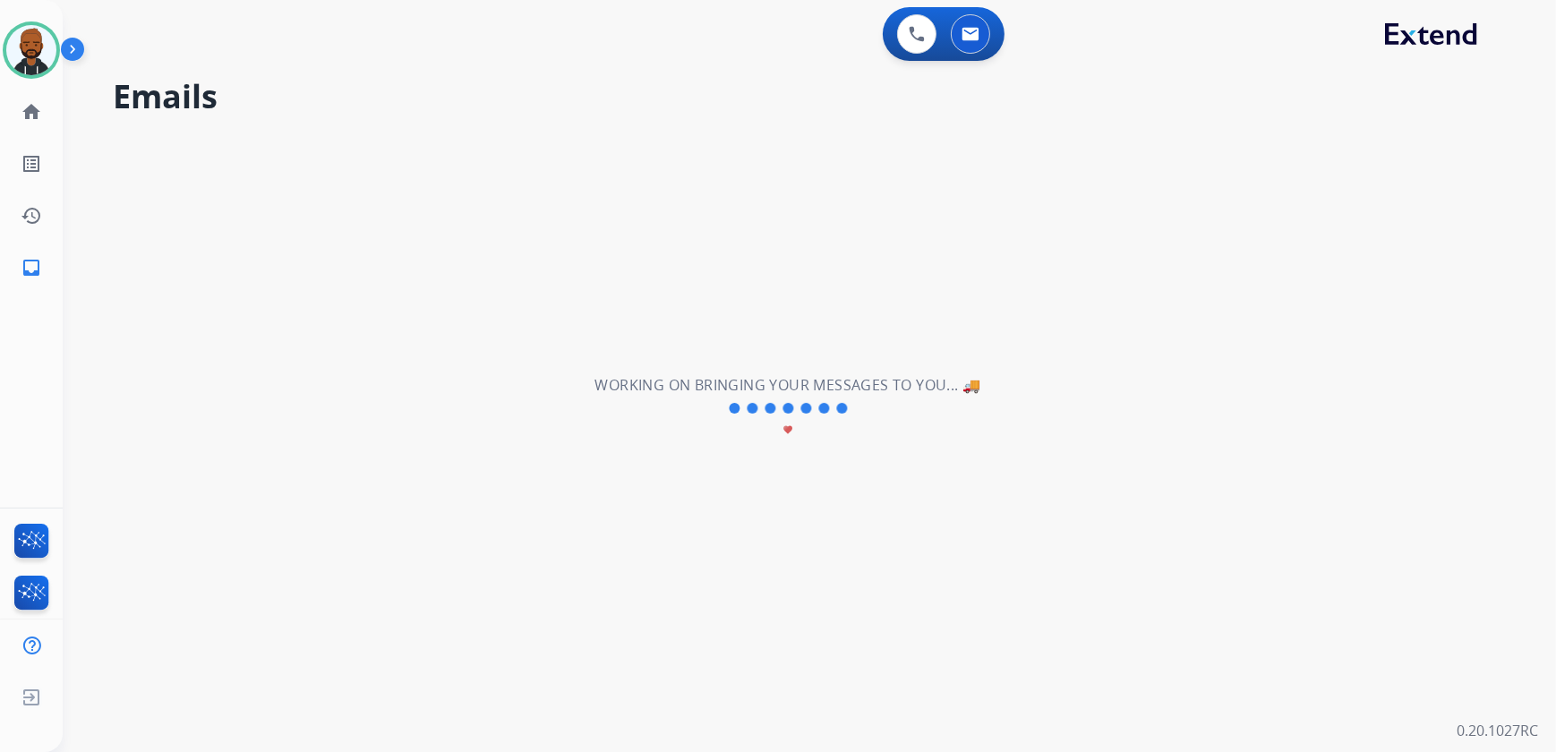
scroll to position [0, 0]
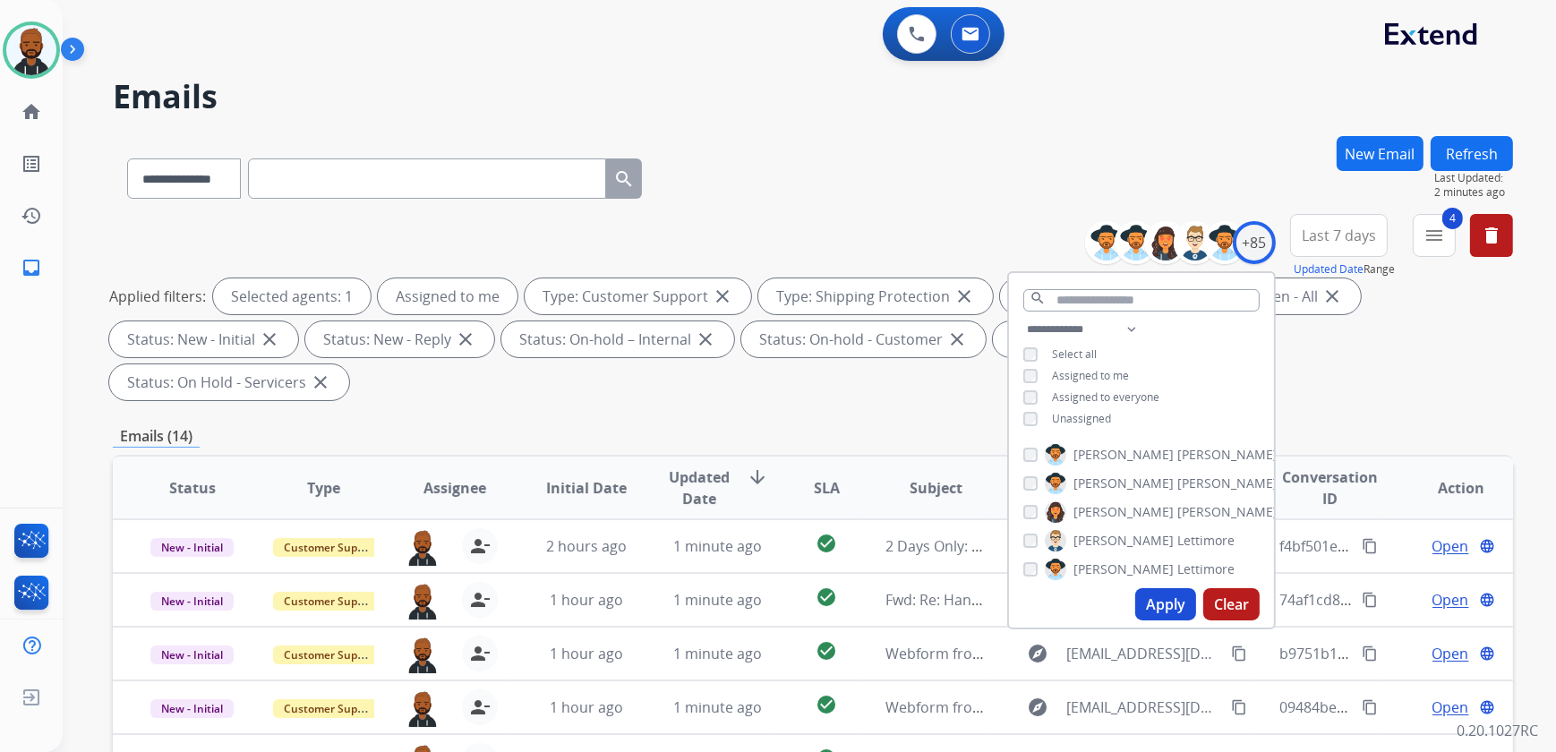
click at [927, 425] on div "Emails (14)" at bounding box center [813, 436] width 1400 height 22
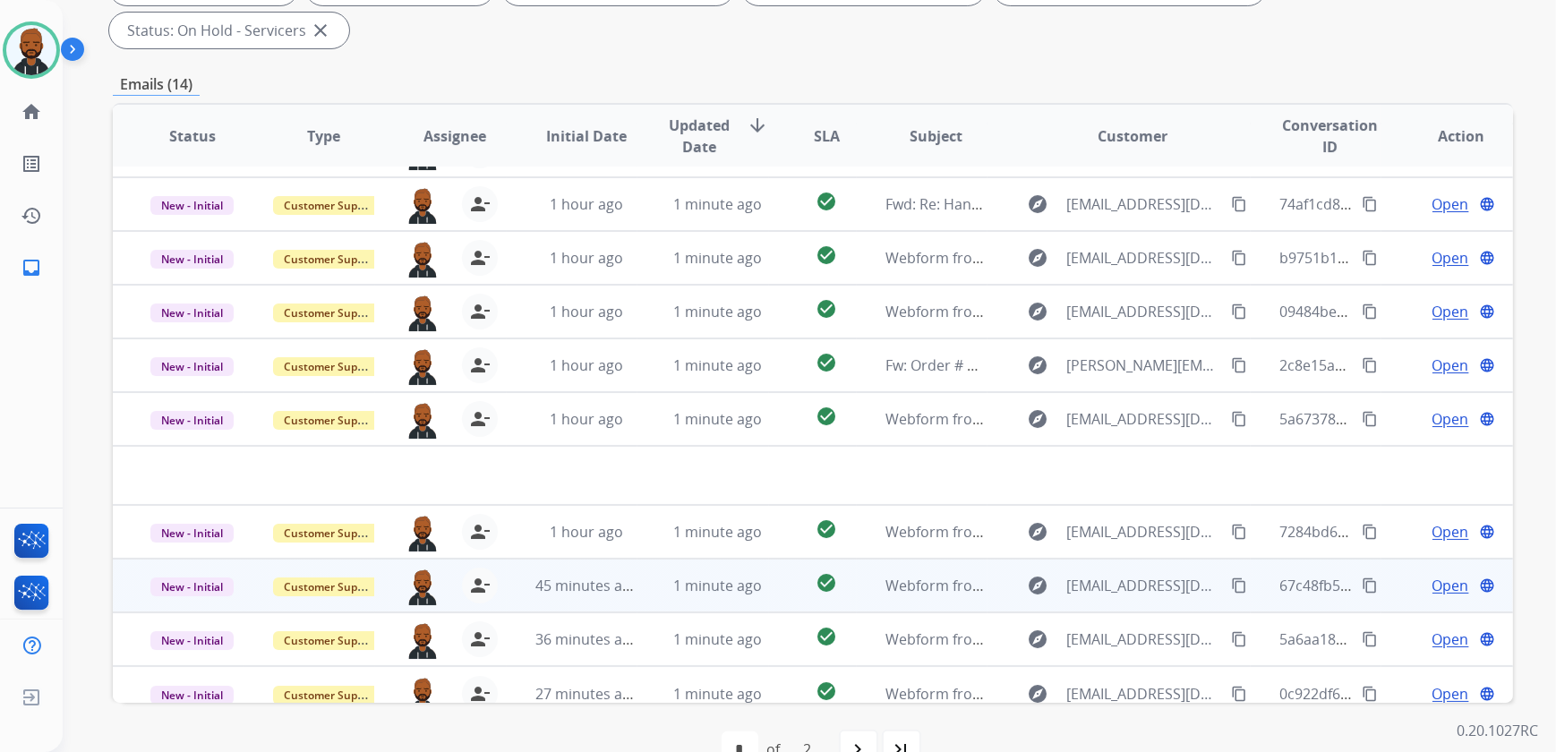
scroll to position [60, 0]
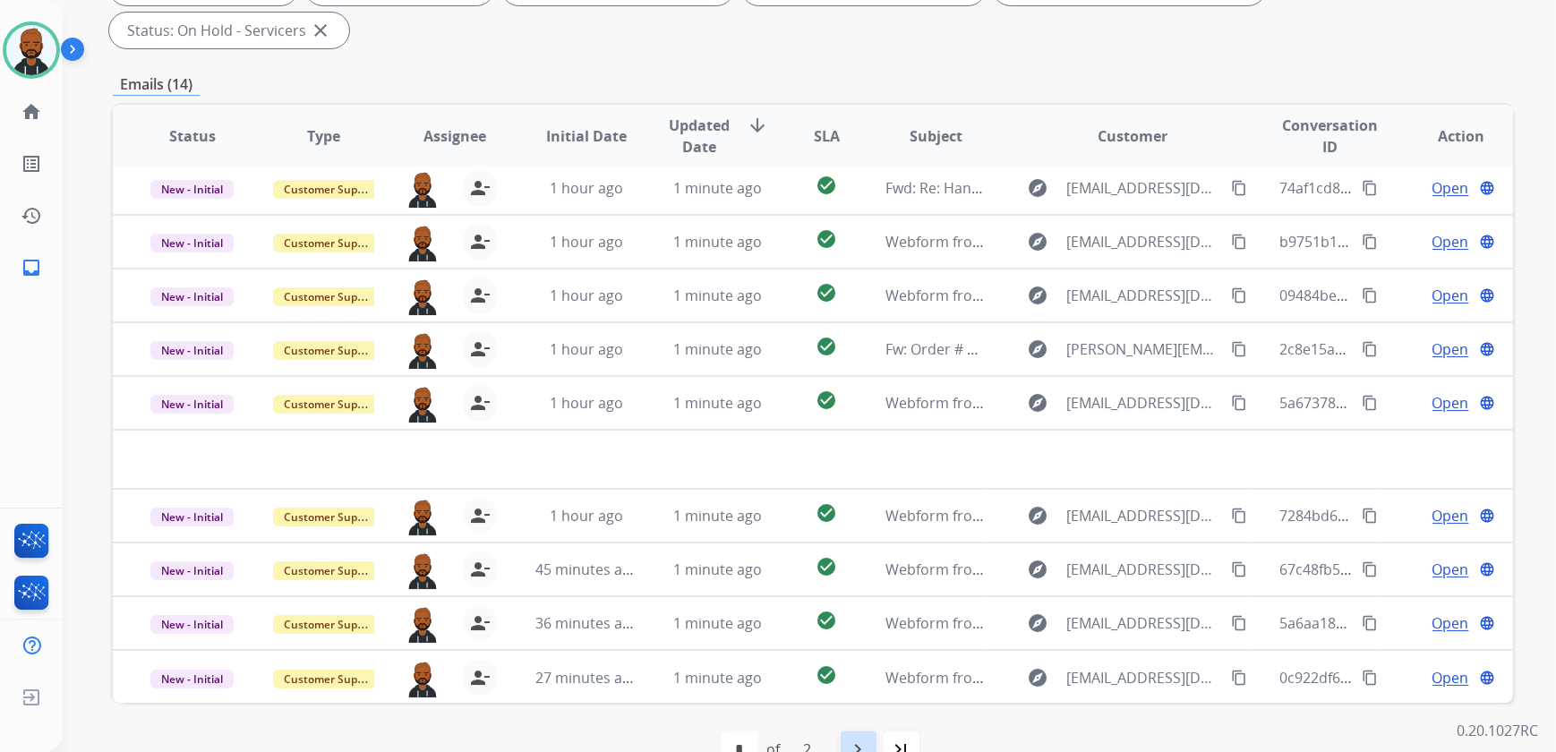
click at [867, 739] on mat-icon "navigate_next" at bounding box center [858, 749] width 21 height 21
select select "*"
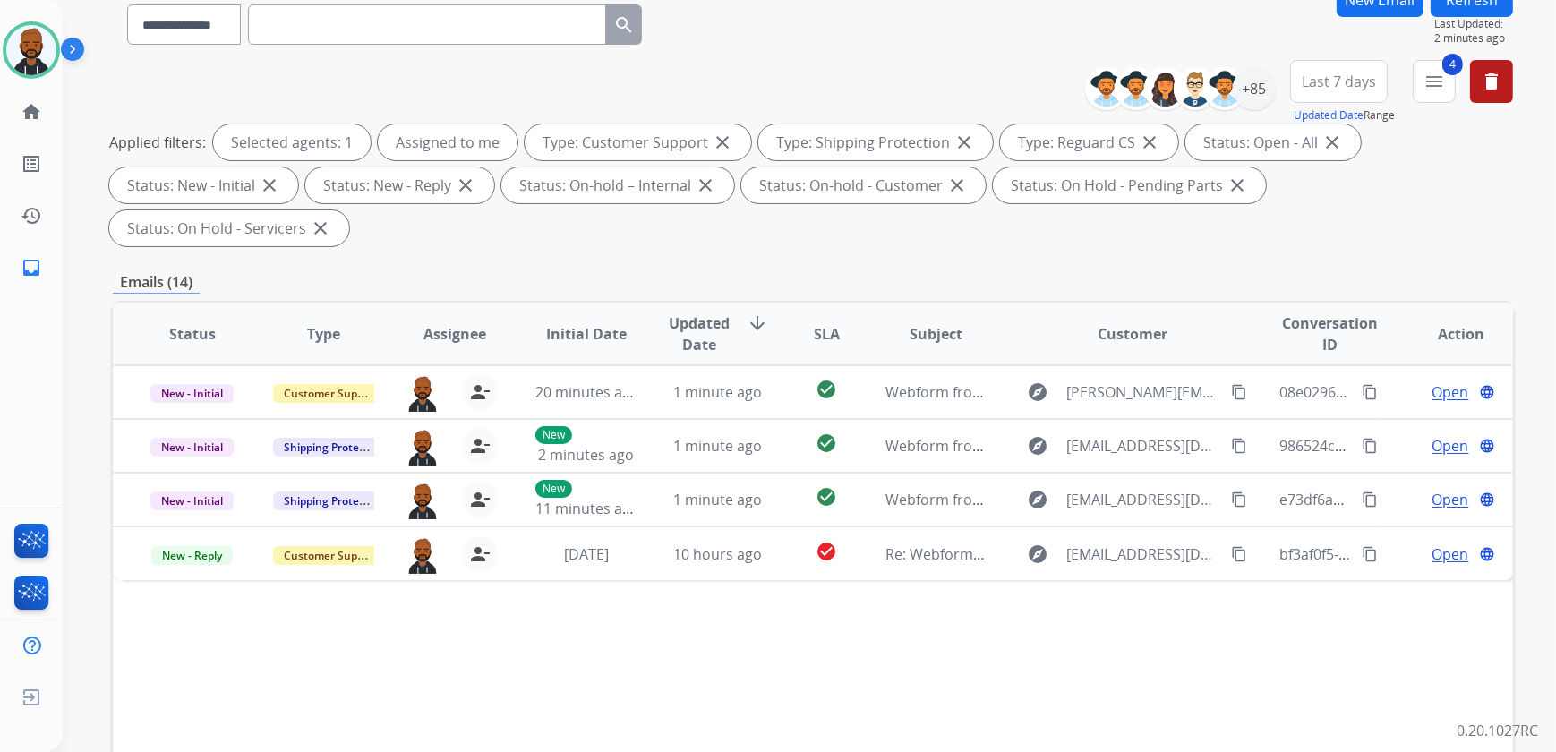
scroll to position [162, 0]
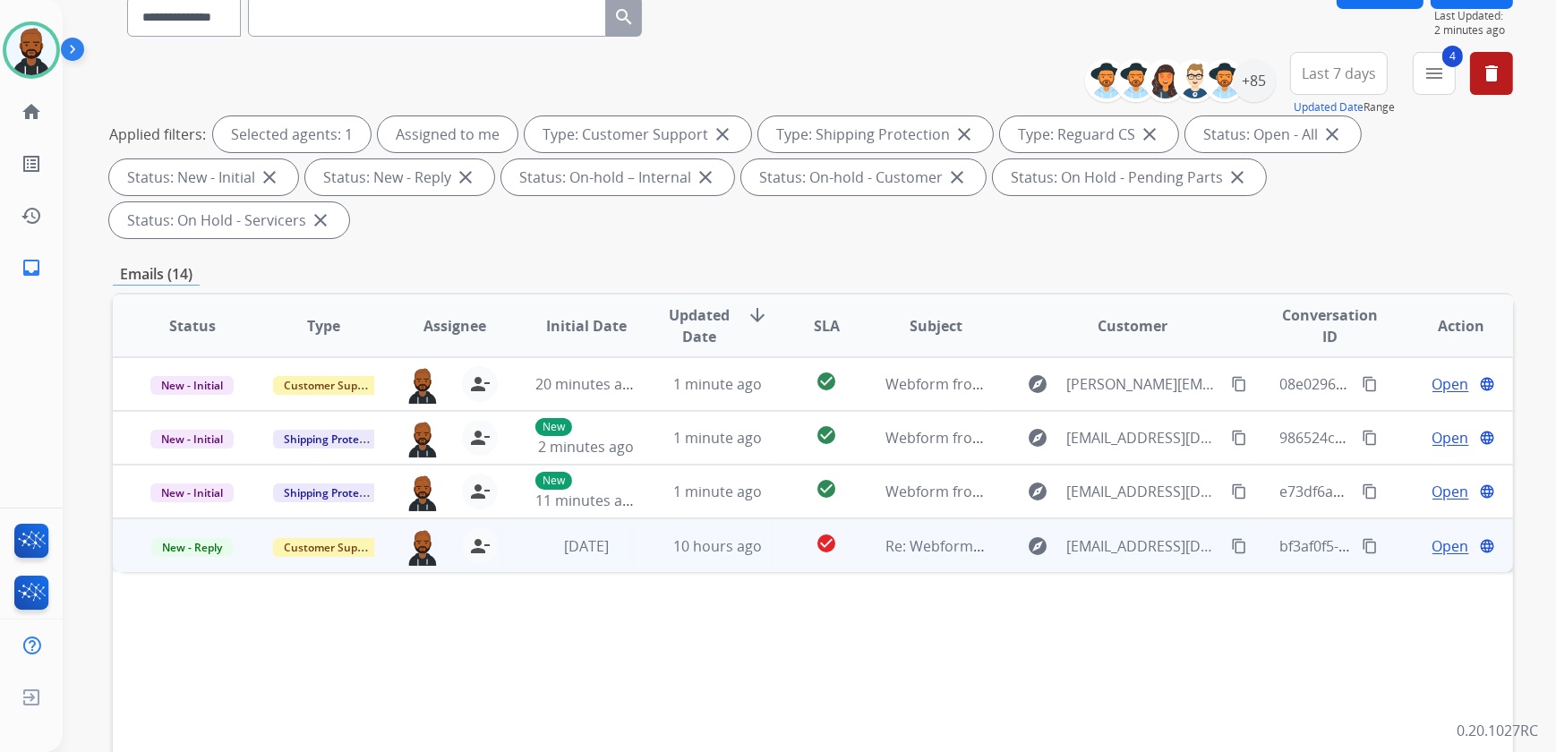
click at [1433, 535] on span "Open" at bounding box center [1451, 545] width 37 height 21
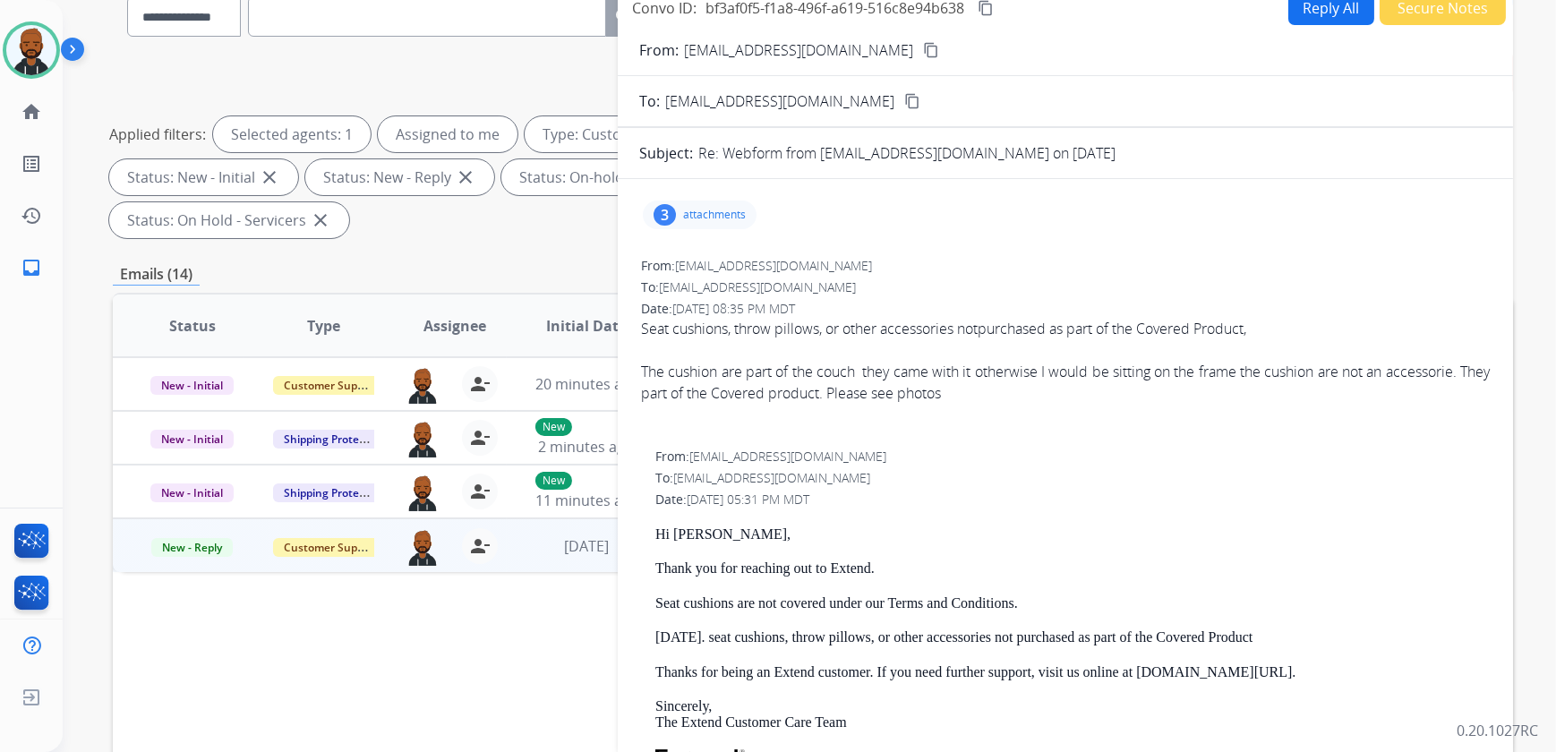
click at [678, 214] on div "3 attachments" at bounding box center [700, 215] width 114 height 29
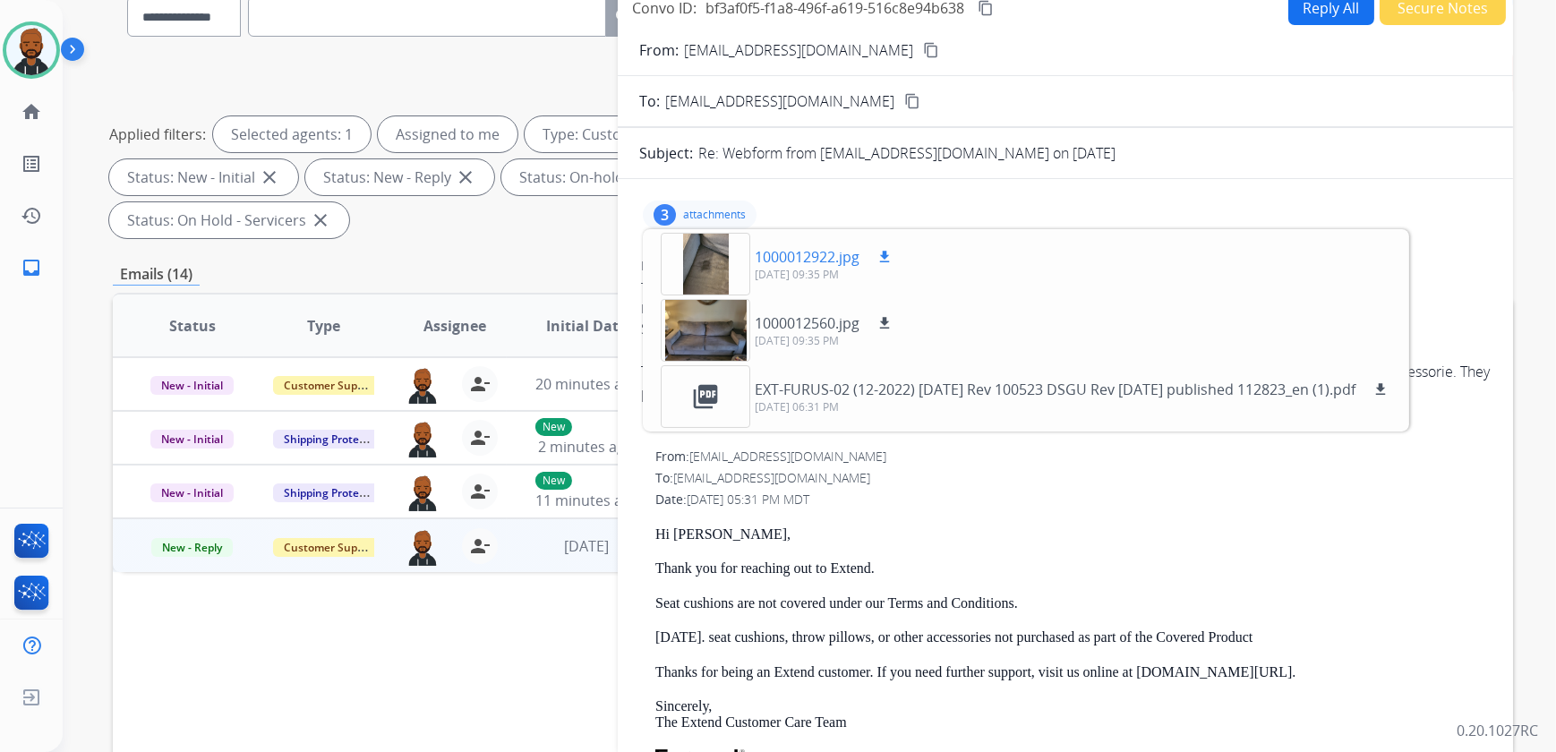
click at [704, 270] on div at bounding box center [706, 264] width 90 height 63
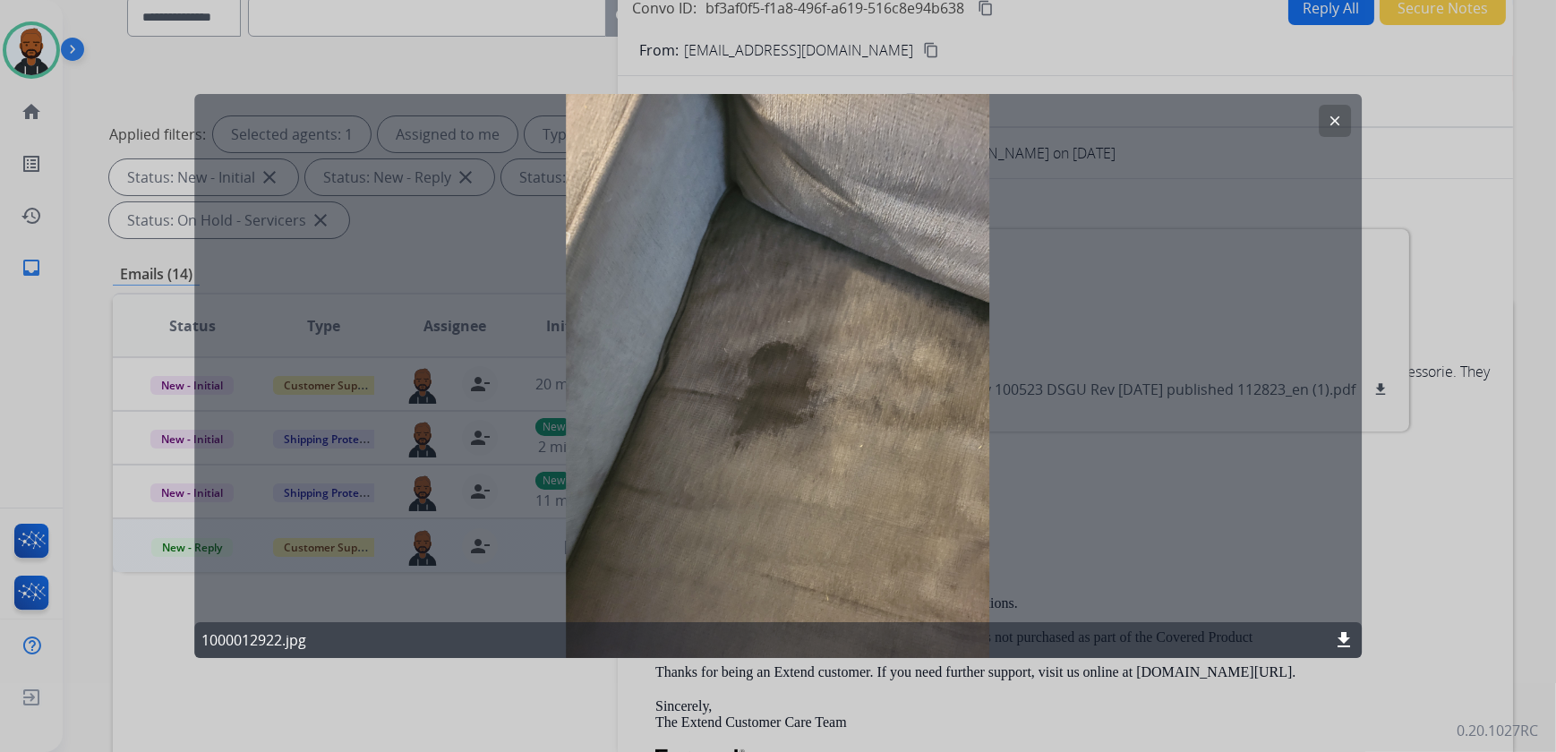
click at [1332, 130] on button "clear" at bounding box center [1335, 121] width 32 height 32
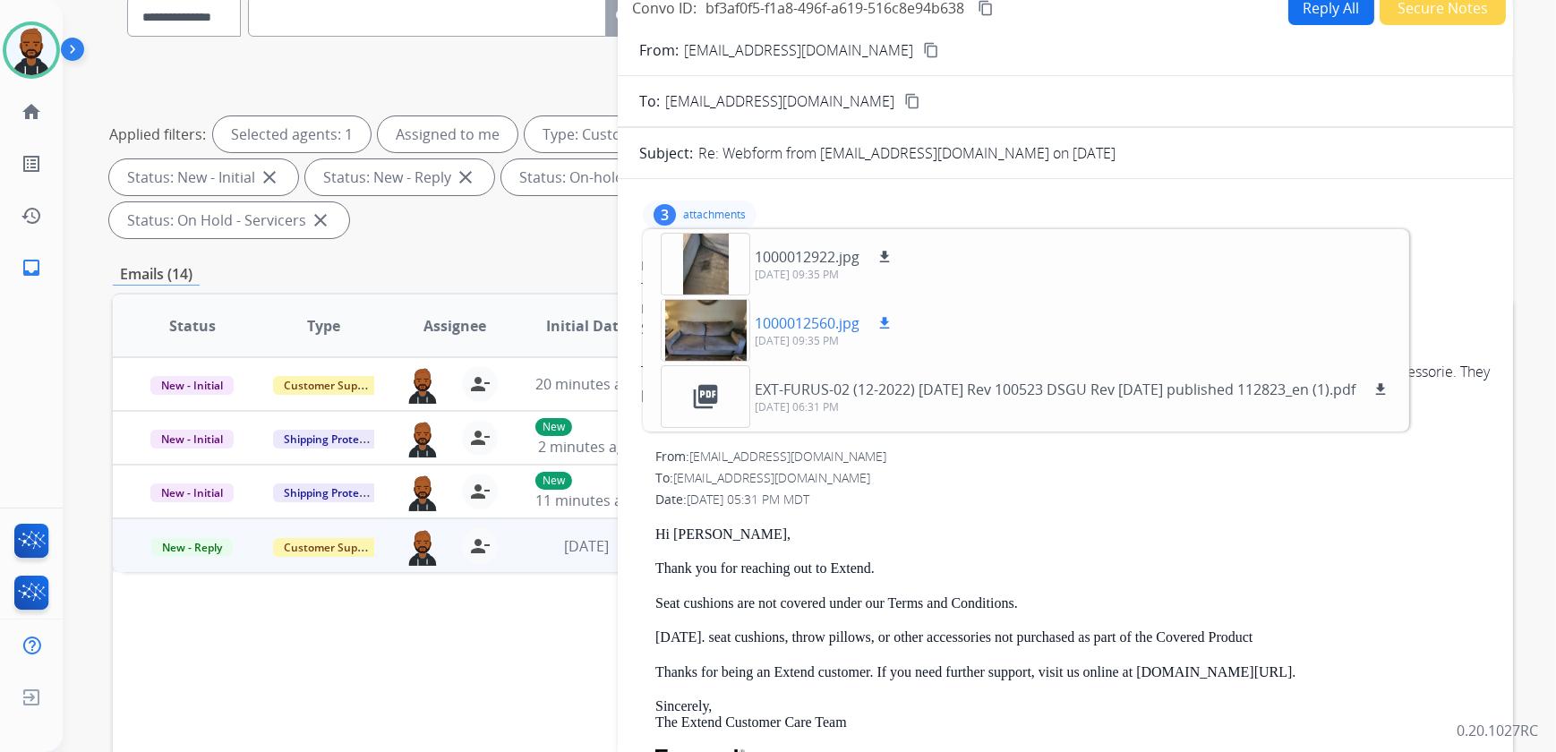
click at [808, 334] on p "[DATE] 09:35 PM" at bounding box center [825, 341] width 141 height 14
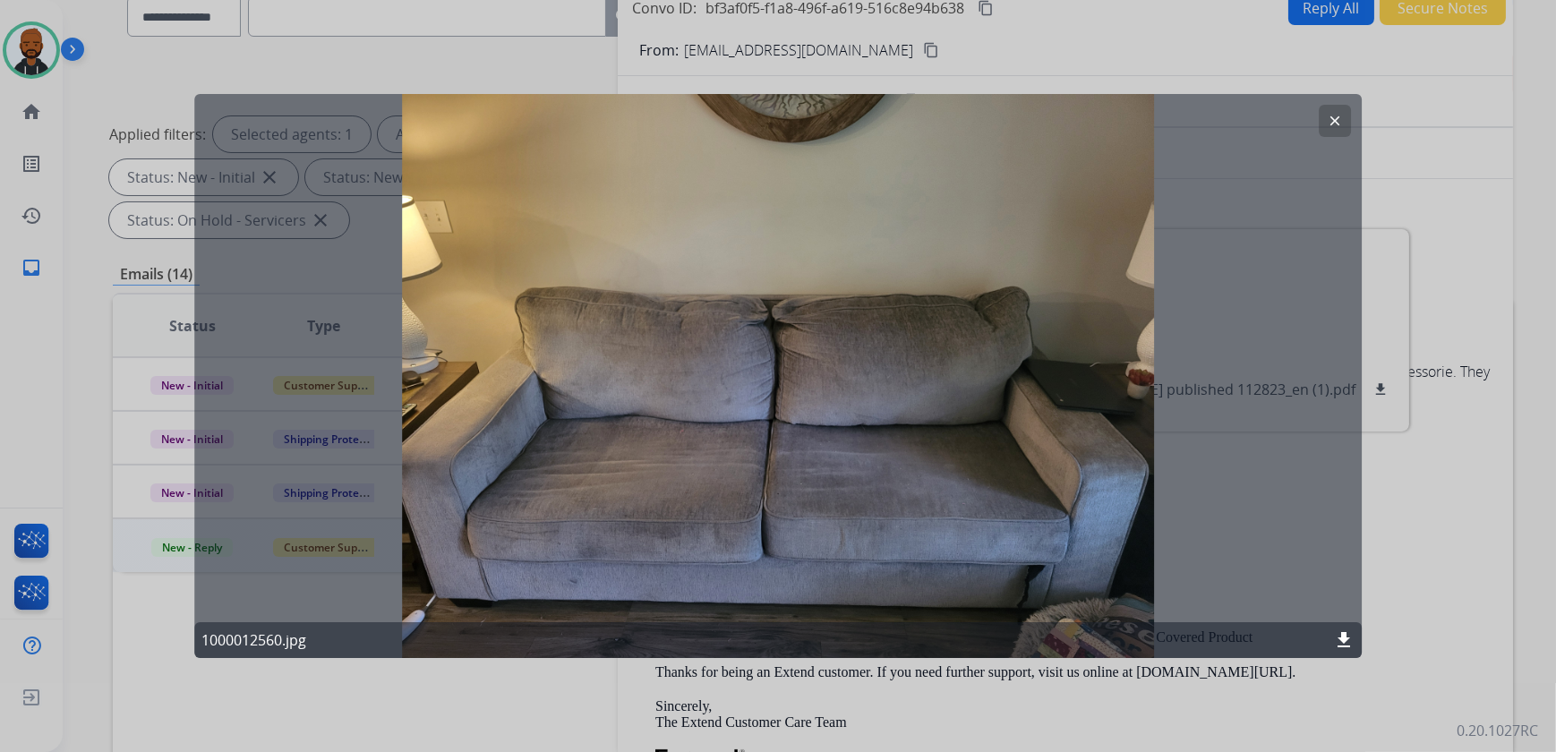
click at [1344, 126] on button "clear" at bounding box center [1335, 121] width 32 height 32
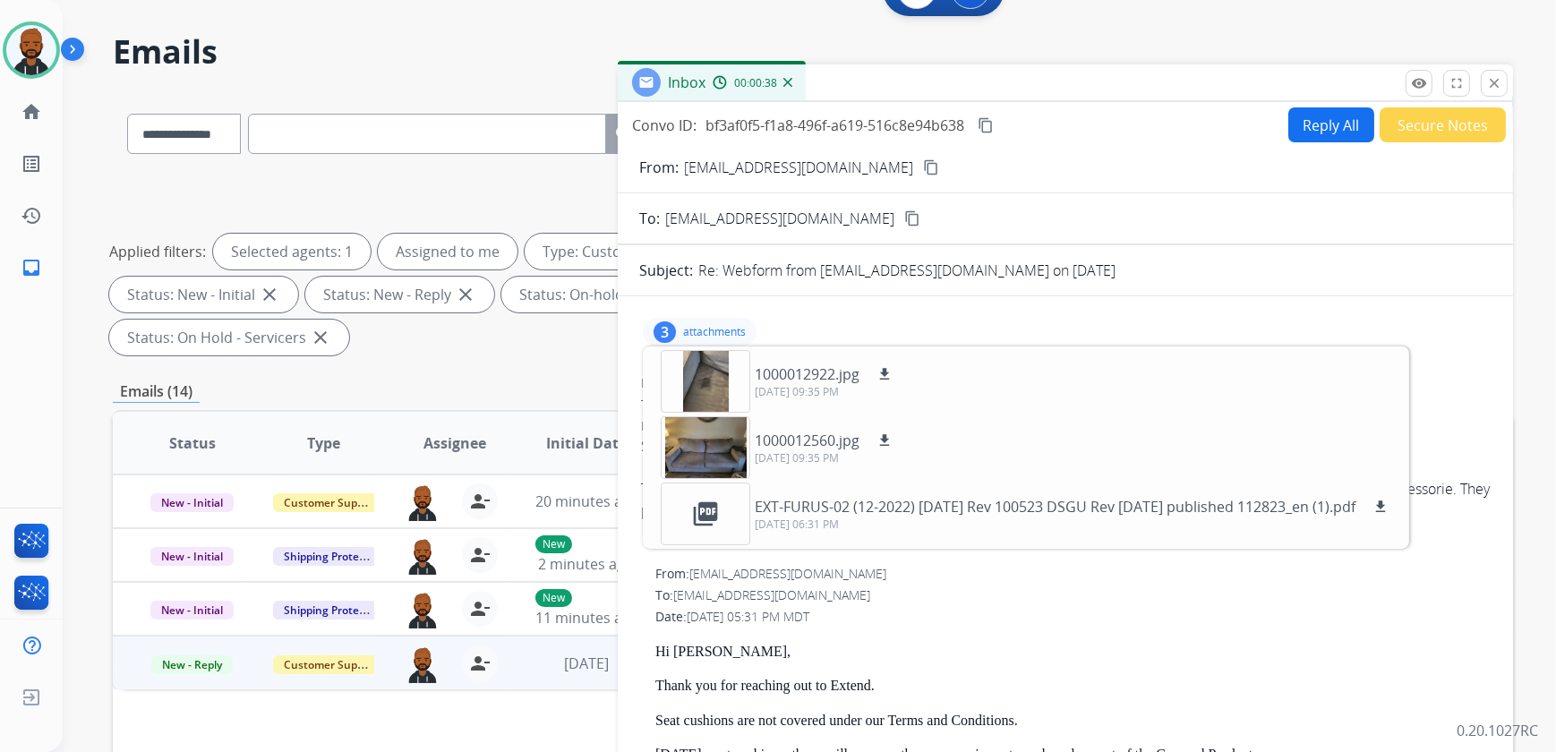
scroll to position [0, 0]
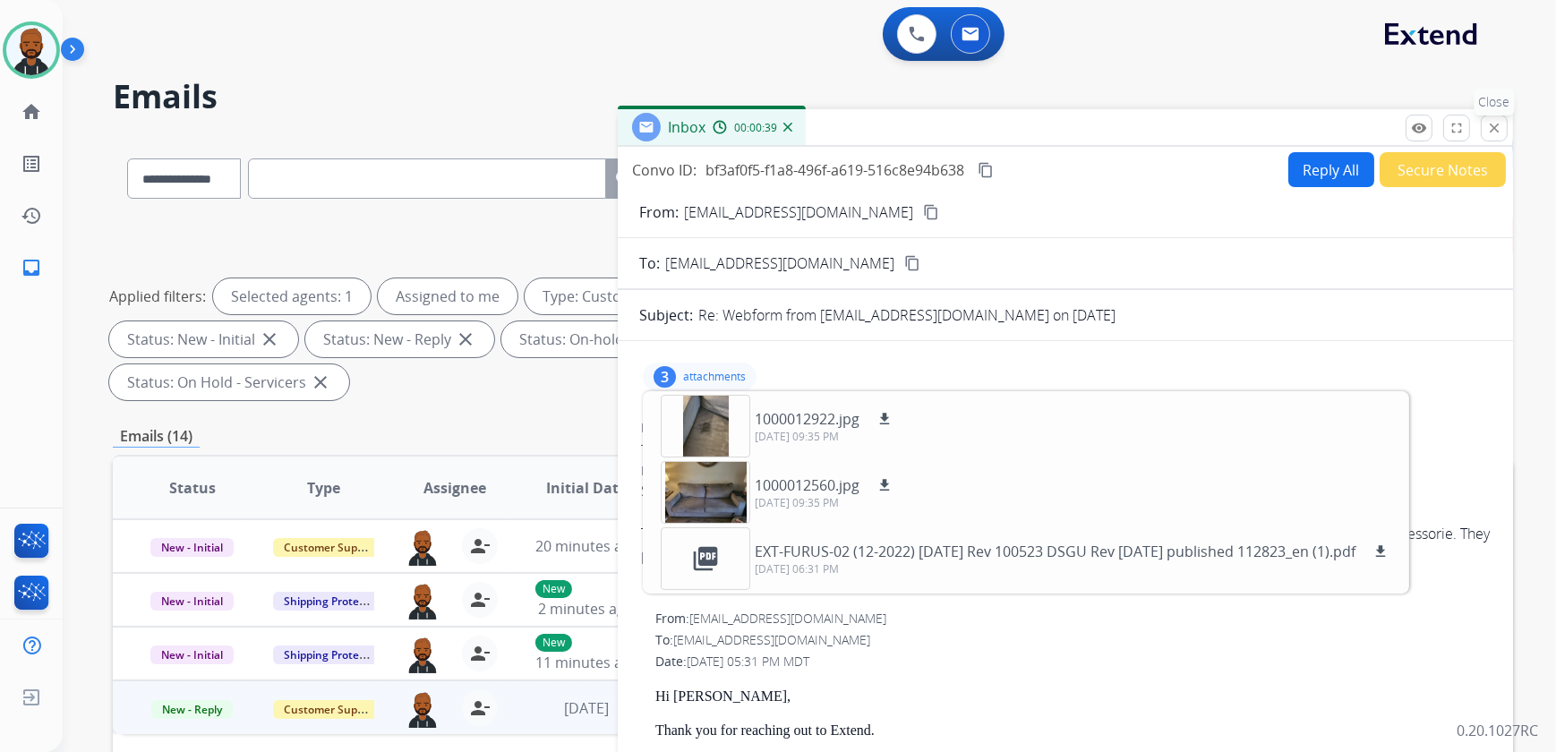
click at [1495, 123] on mat-icon "close" at bounding box center [1494, 128] width 16 height 16
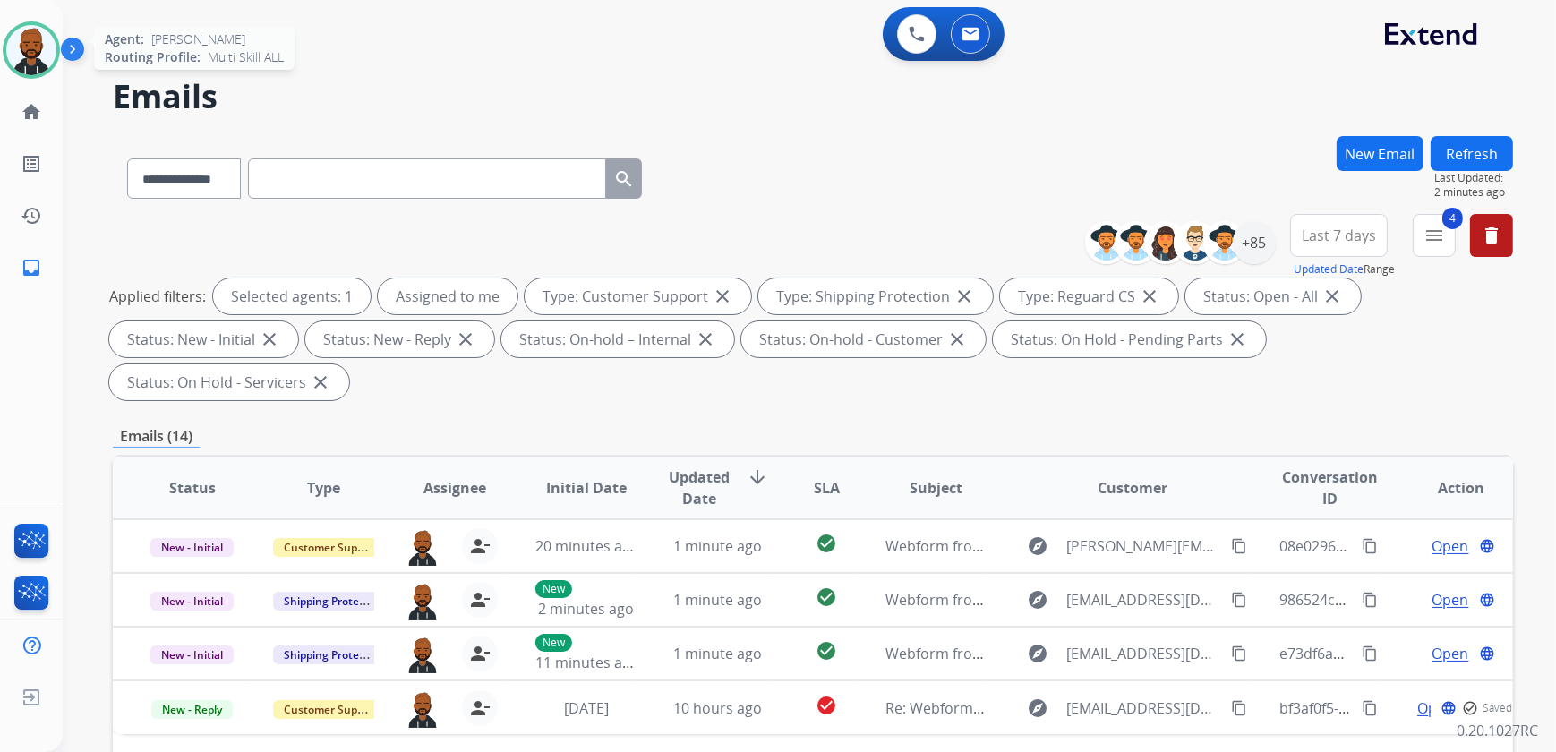
click at [29, 53] on img at bounding box center [31, 50] width 50 height 50
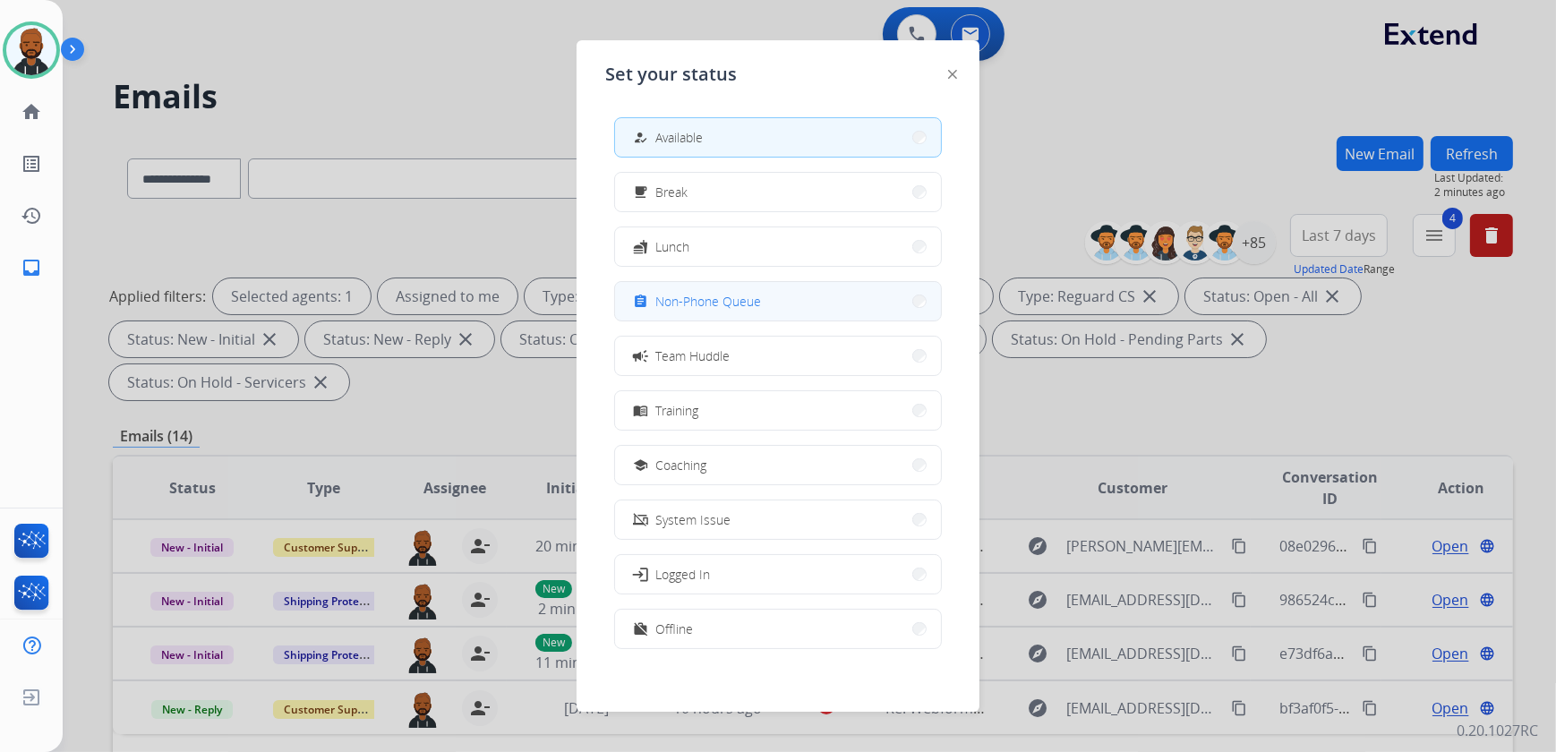
click at [686, 295] on span "Non-Phone Queue" at bounding box center [708, 301] width 106 height 19
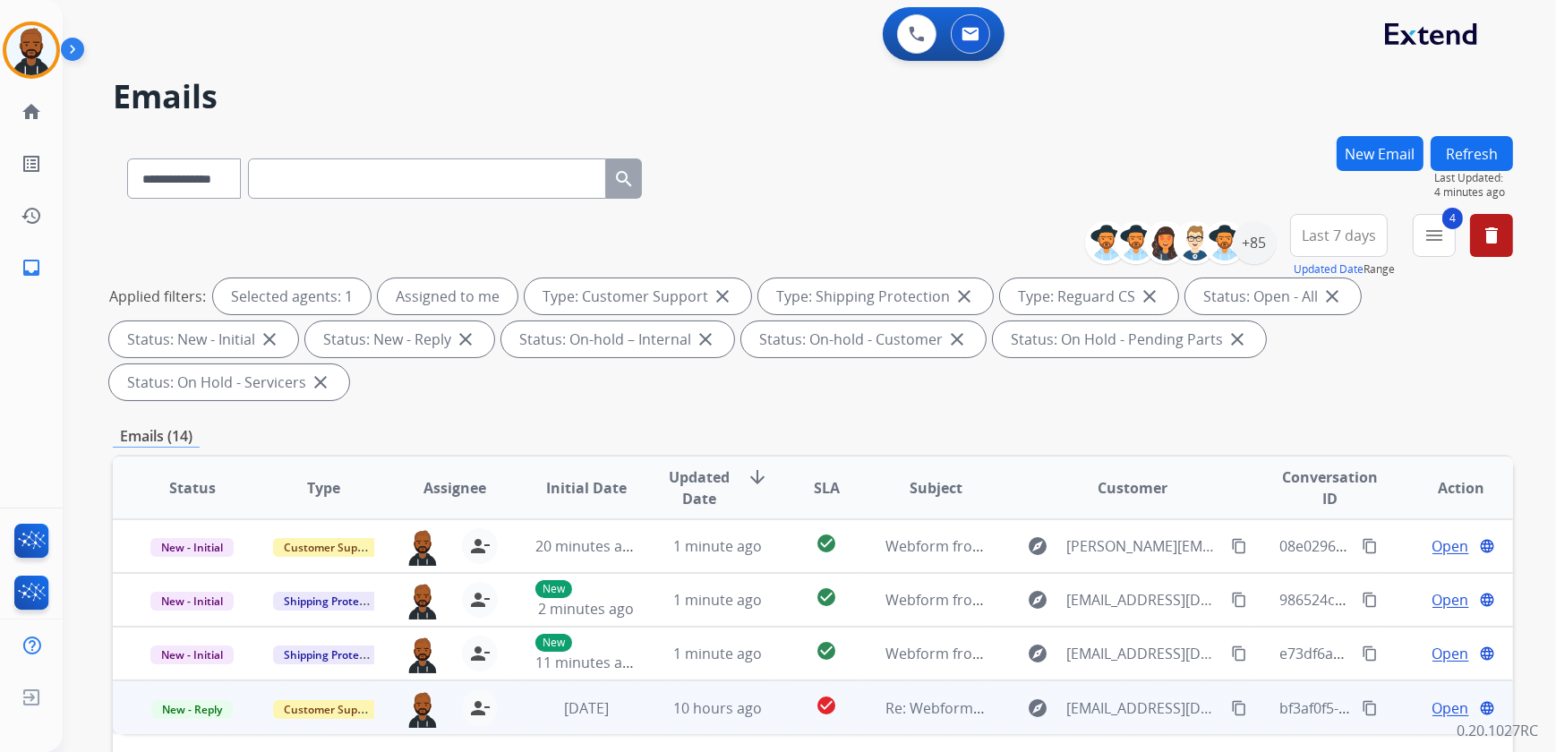
click at [1433, 697] on span "Open" at bounding box center [1451, 707] width 37 height 21
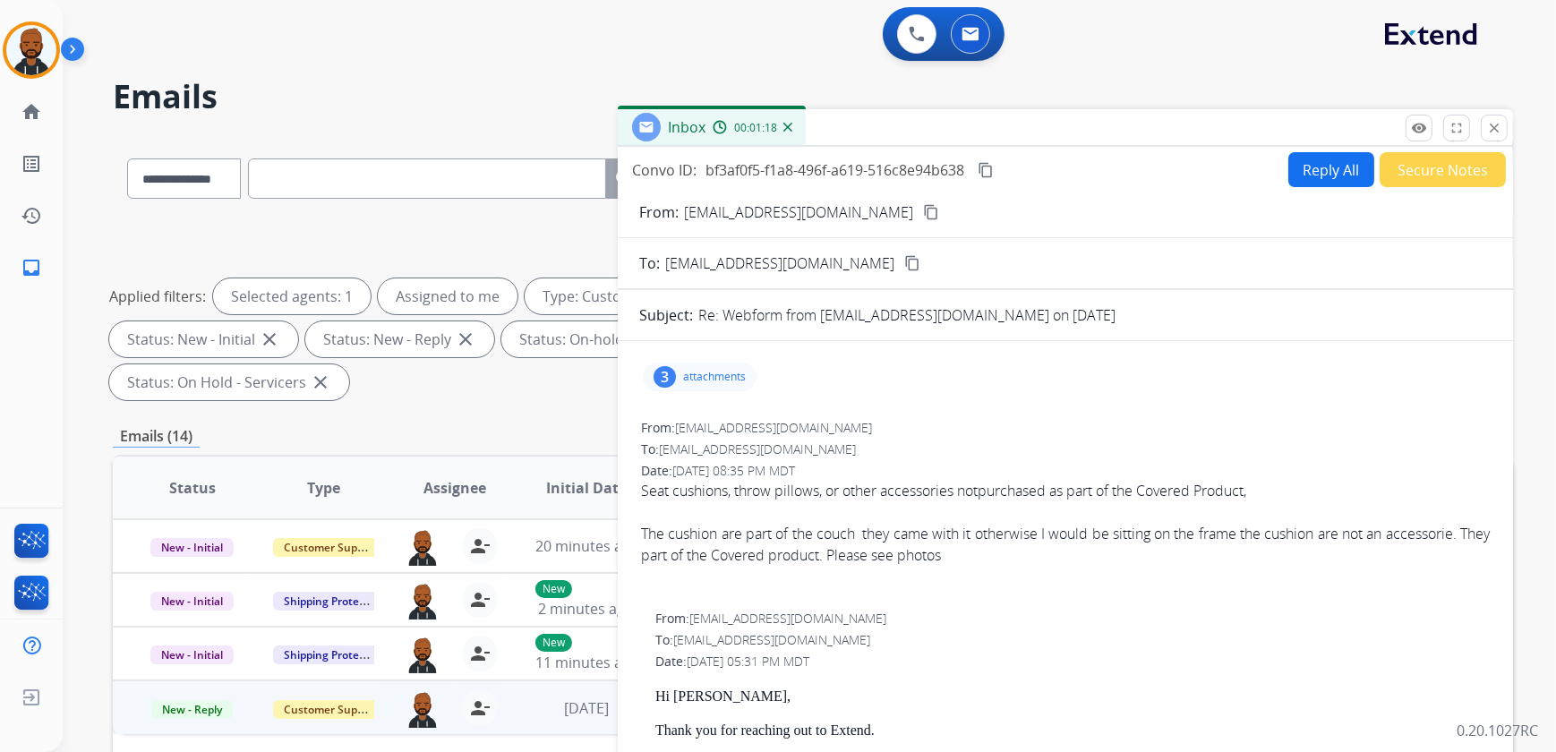
click at [703, 380] on p "attachments" at bounding box center [714, 377] width 63 height 14
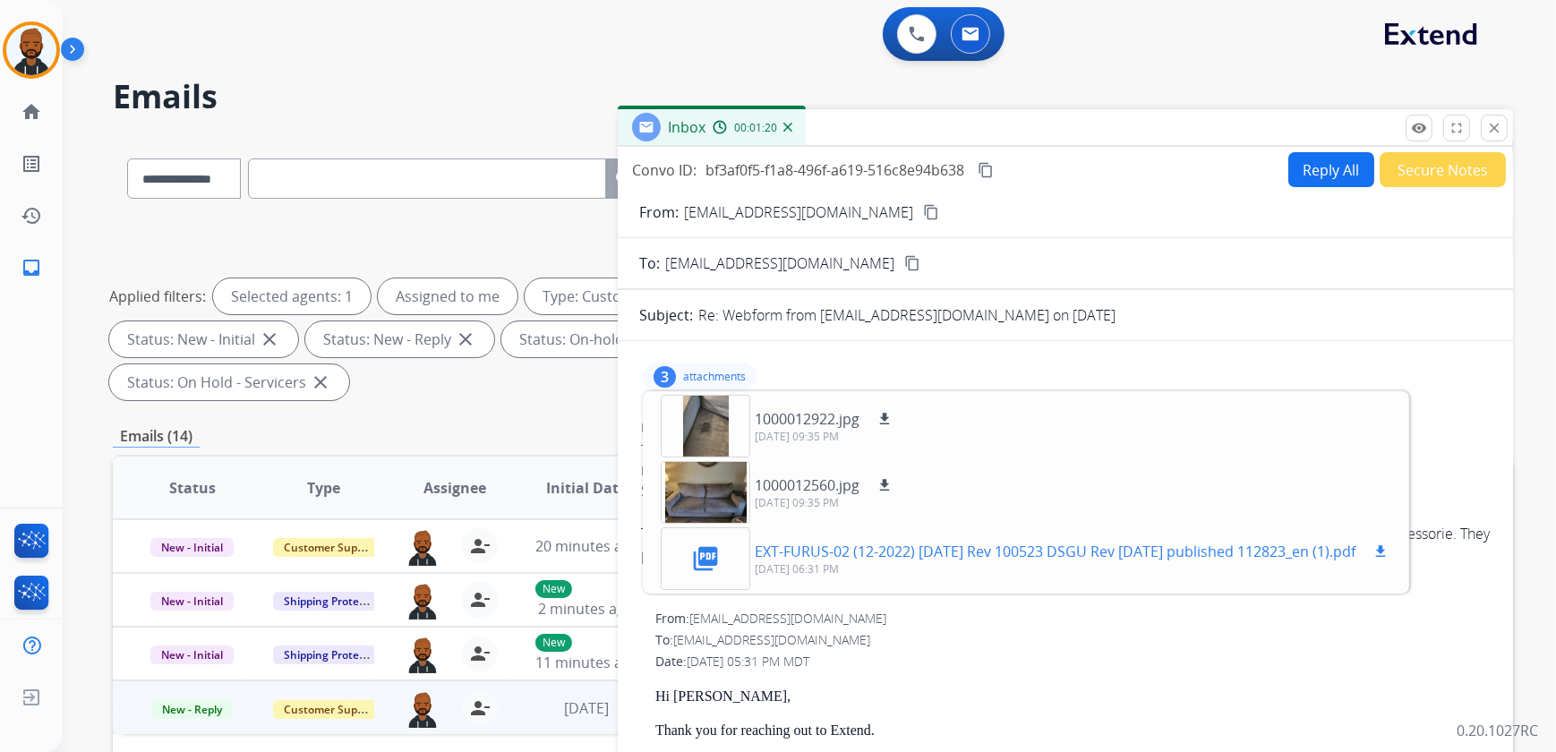
click at [709, 556] on mat-icon "picture_as_pdf" at bounding box center [705, 558] width 29 height 29
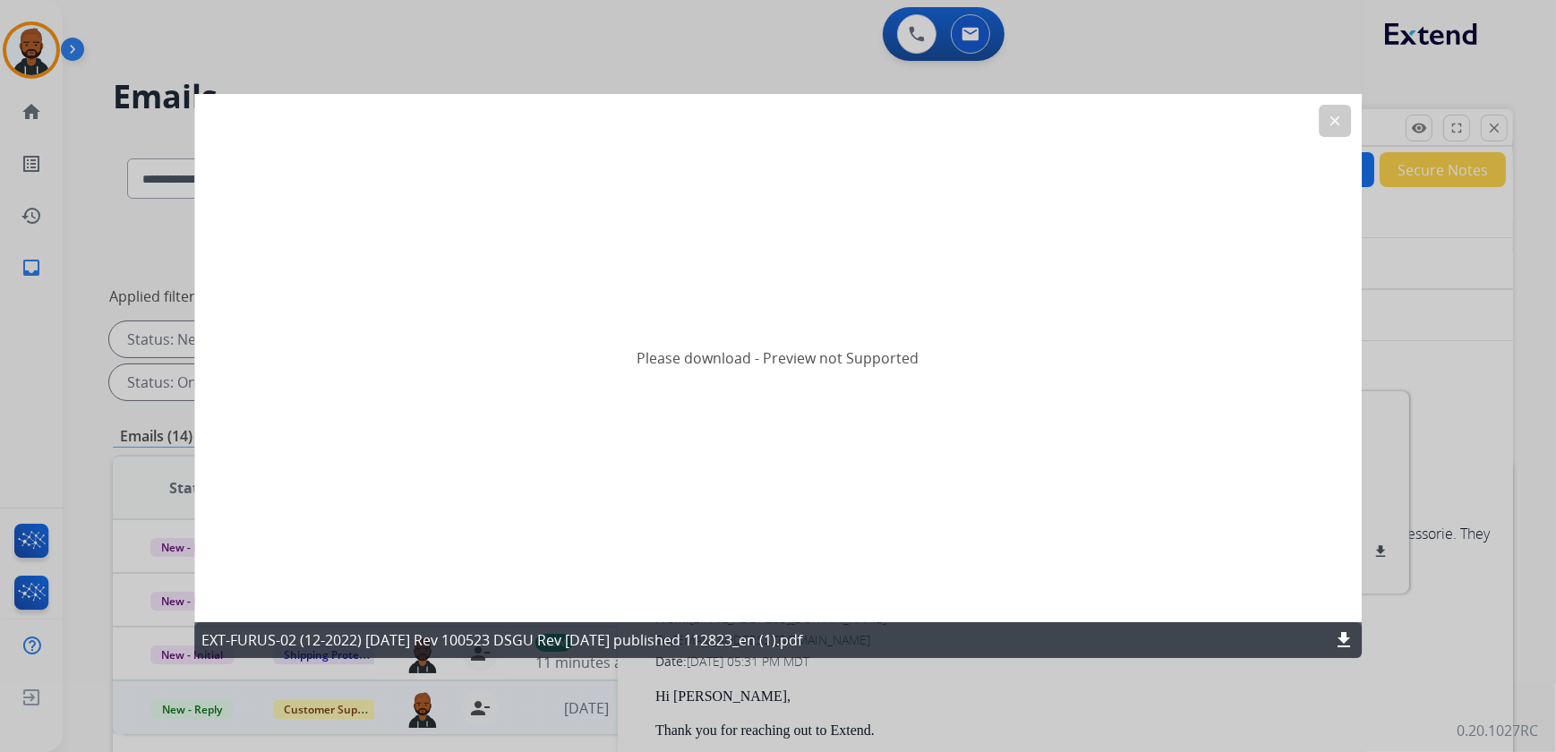
click at [1331, 120] on mat-icon "clear" at bounding box center [1335, 121] width 16 height 16
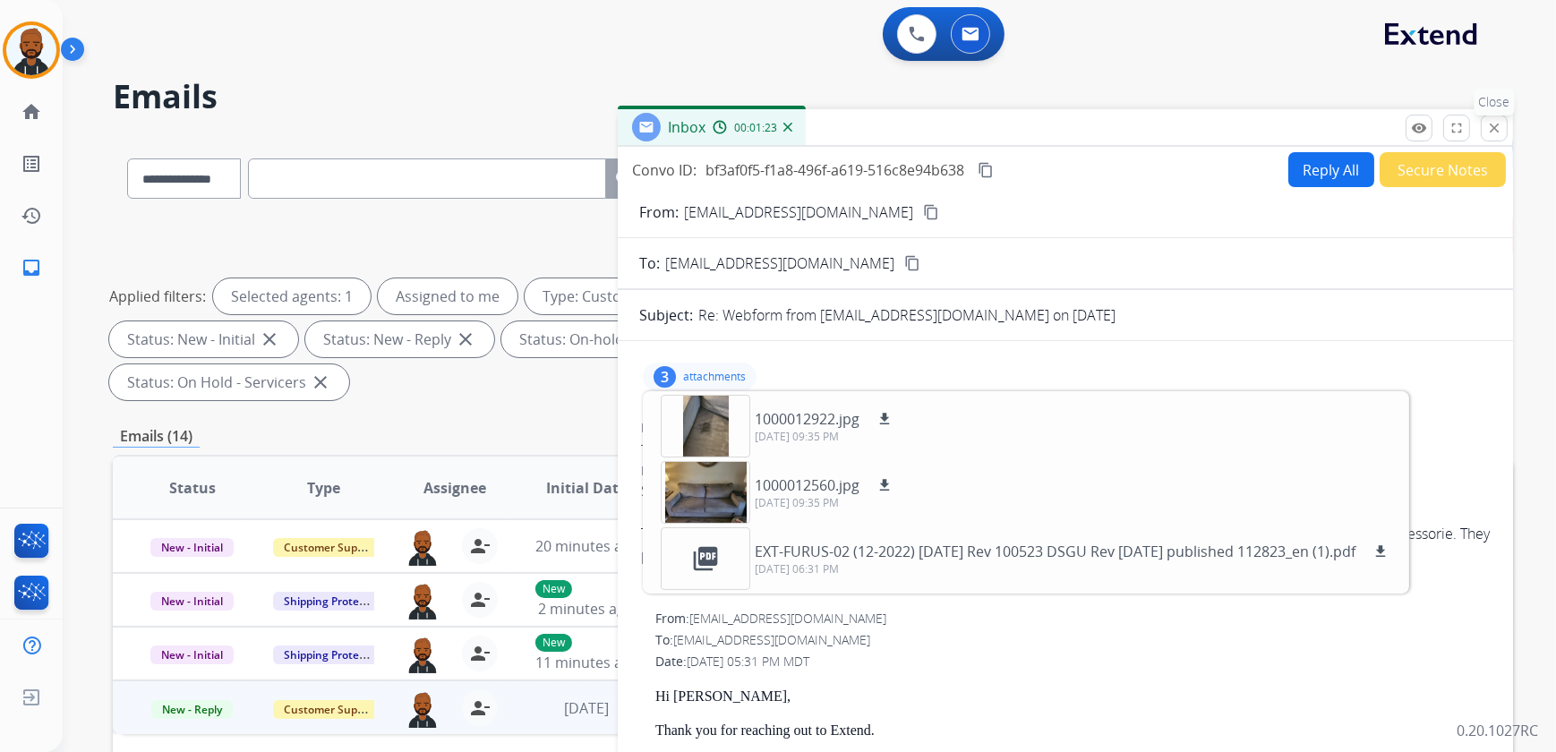
click at [1487, 126] on mat-icon "close" at bounding box center [1494, 128] width 16 height 16
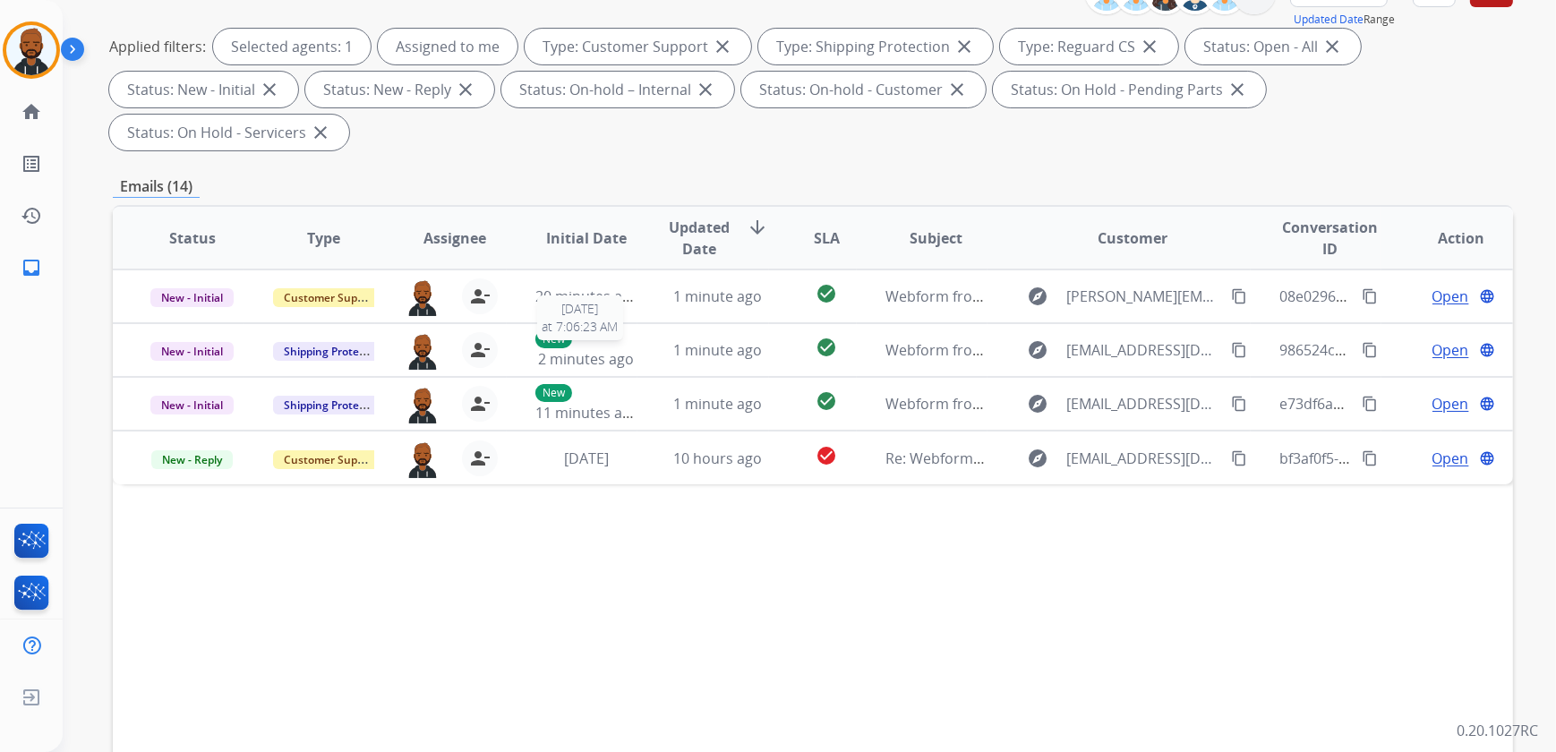
scroll to position [325, 0]
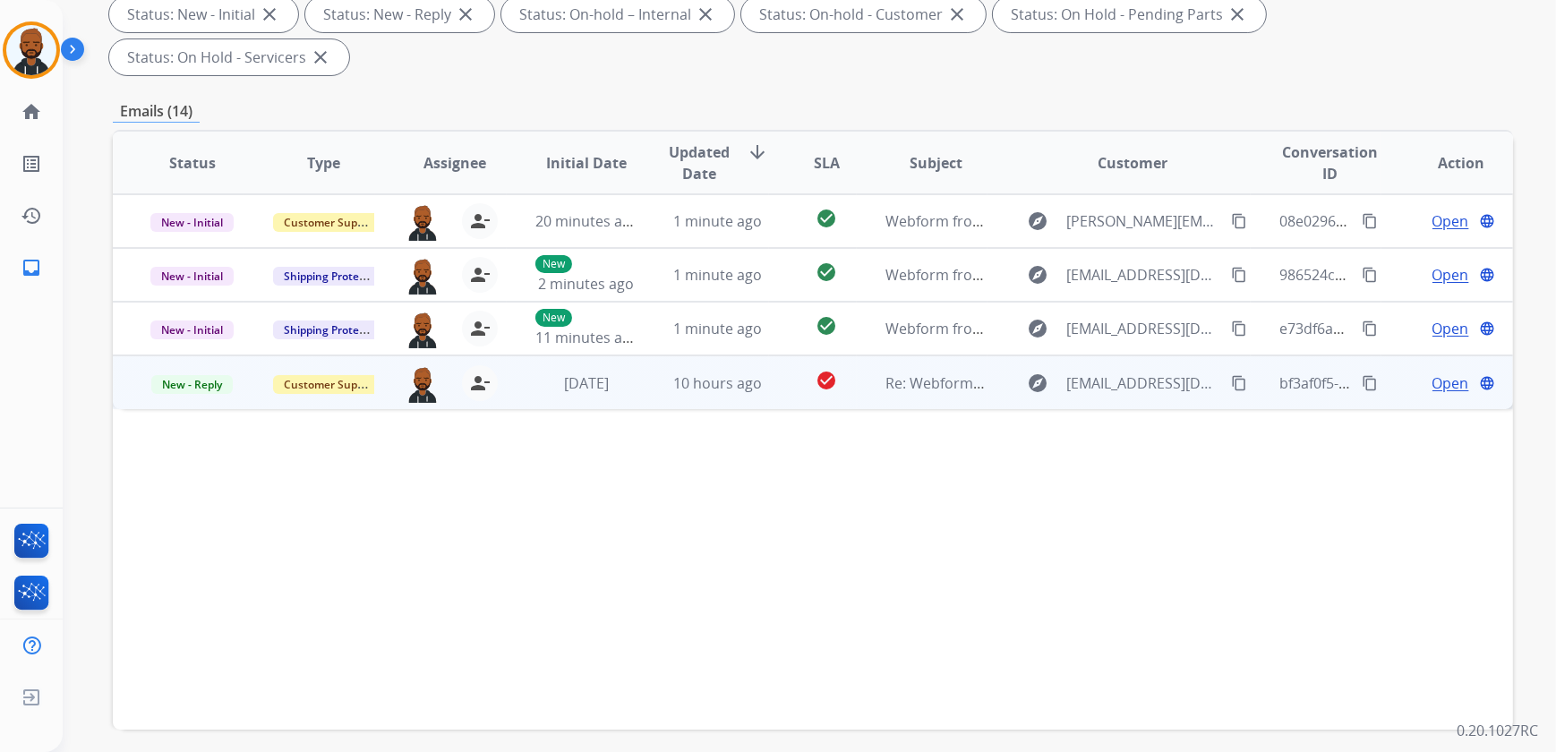
click at [1433, 372] on span "Open" at bounding box center [1451, 382] width 37 height 21
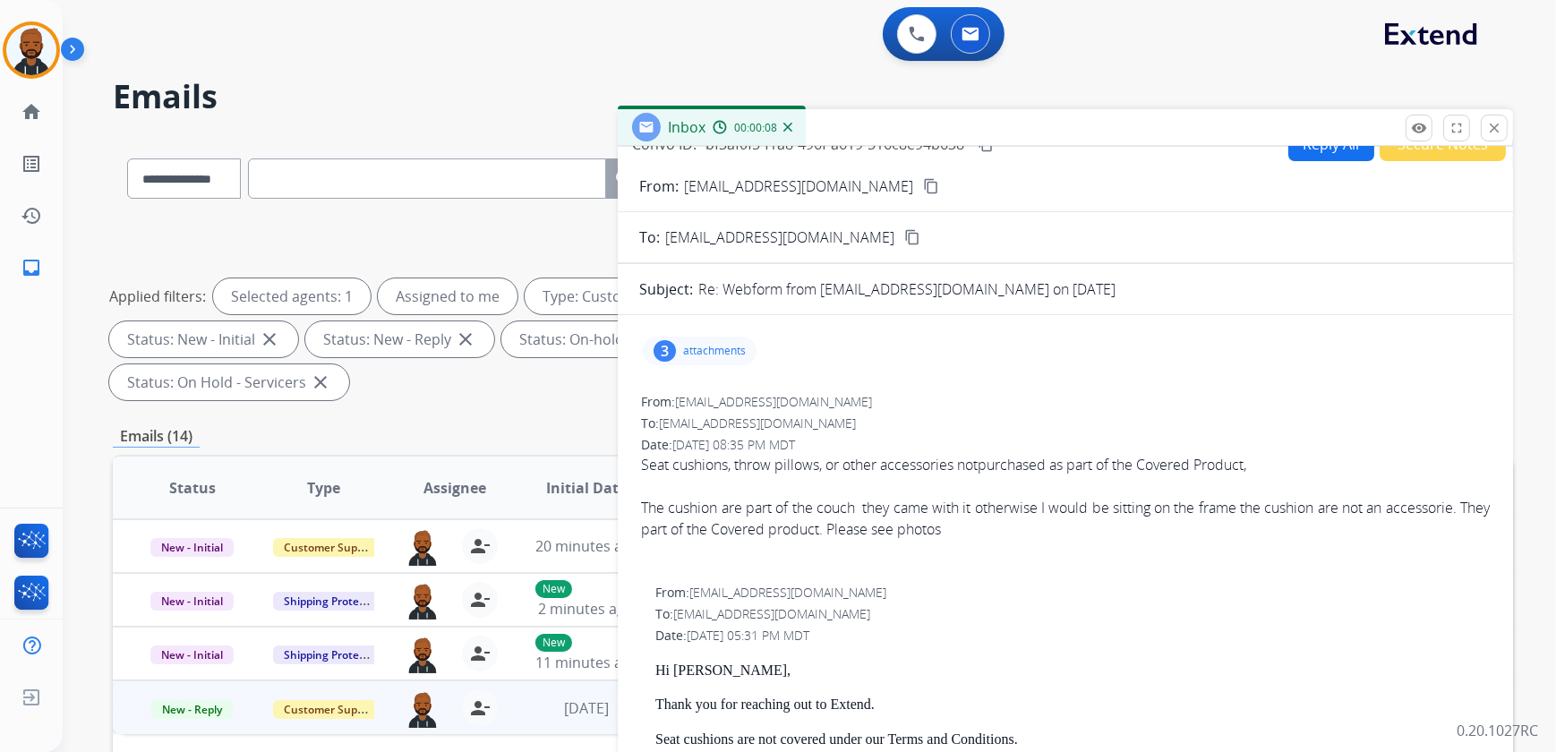
scroll to position [0, 0]
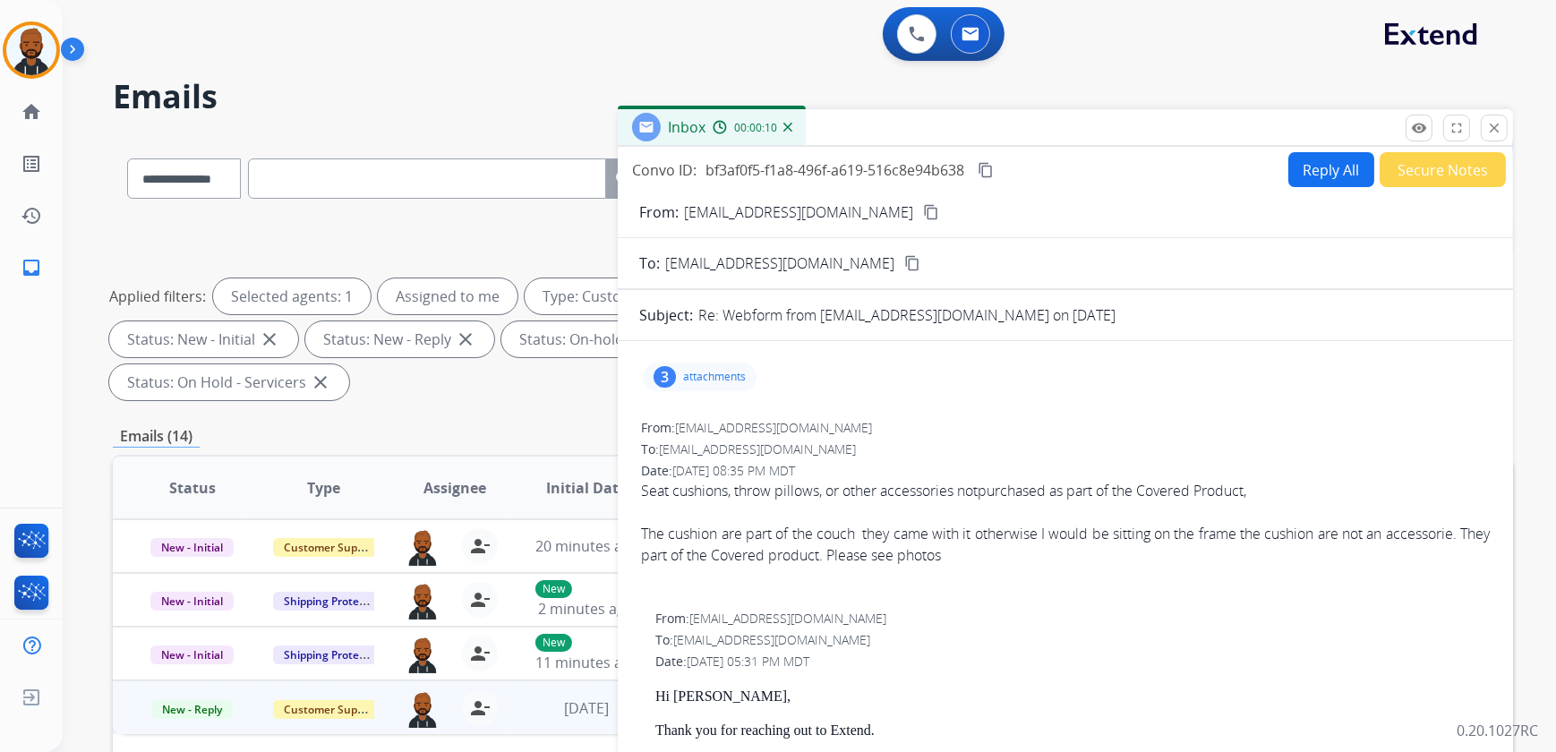
click at [920, 209] on button "content_copy" at bounding box center [930, 211] width 21 height 21
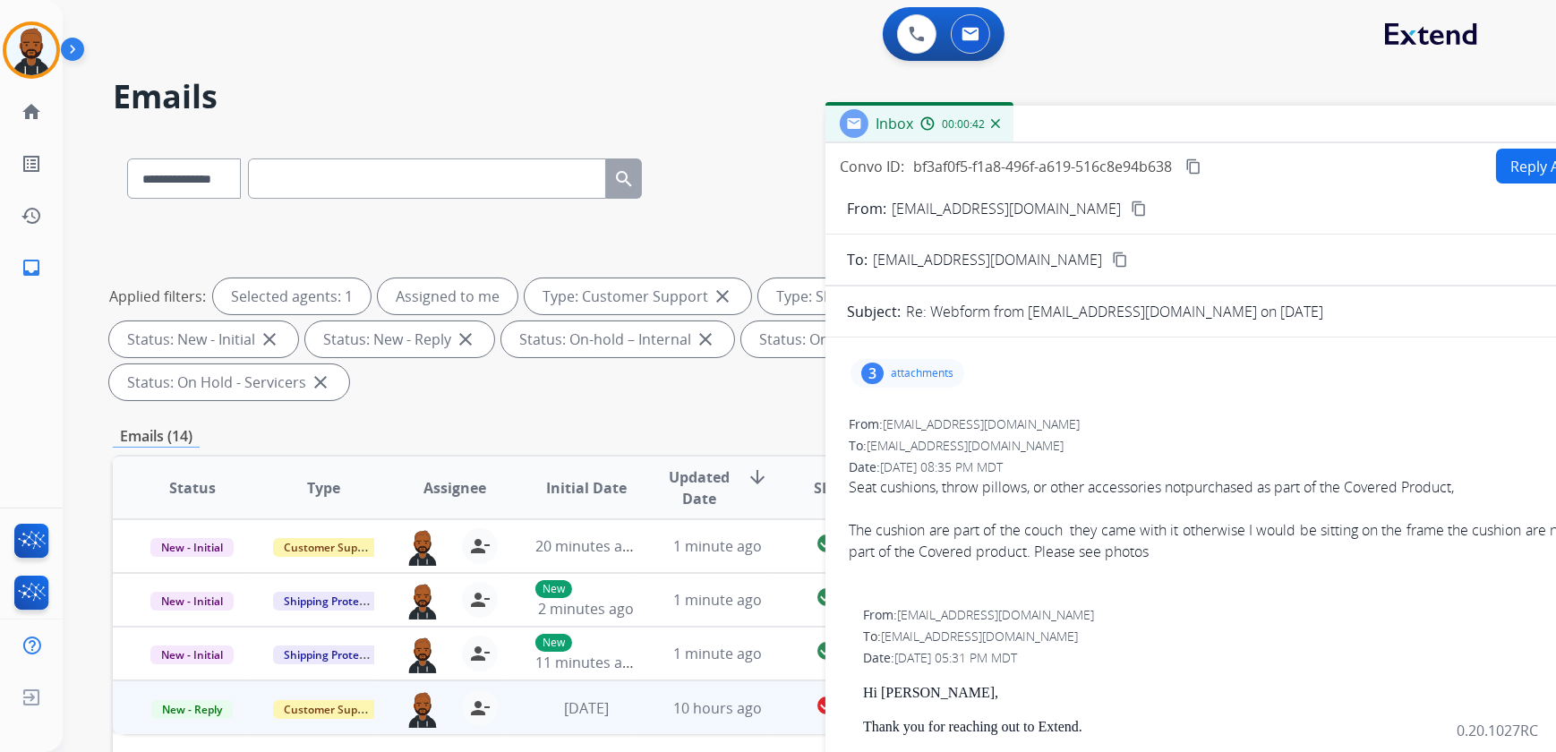
drag, startPoint x: 935, startPoint y: 117, endPoint x: 992, endPoint y: 119, distance: 57.3
click at [1142, 116] on div "Inbox 00:00:42" at bounding box center [1272, 125] width 895 height 38
click at [49, 60] on img at bounding box center [31, 50] width 50 height 50
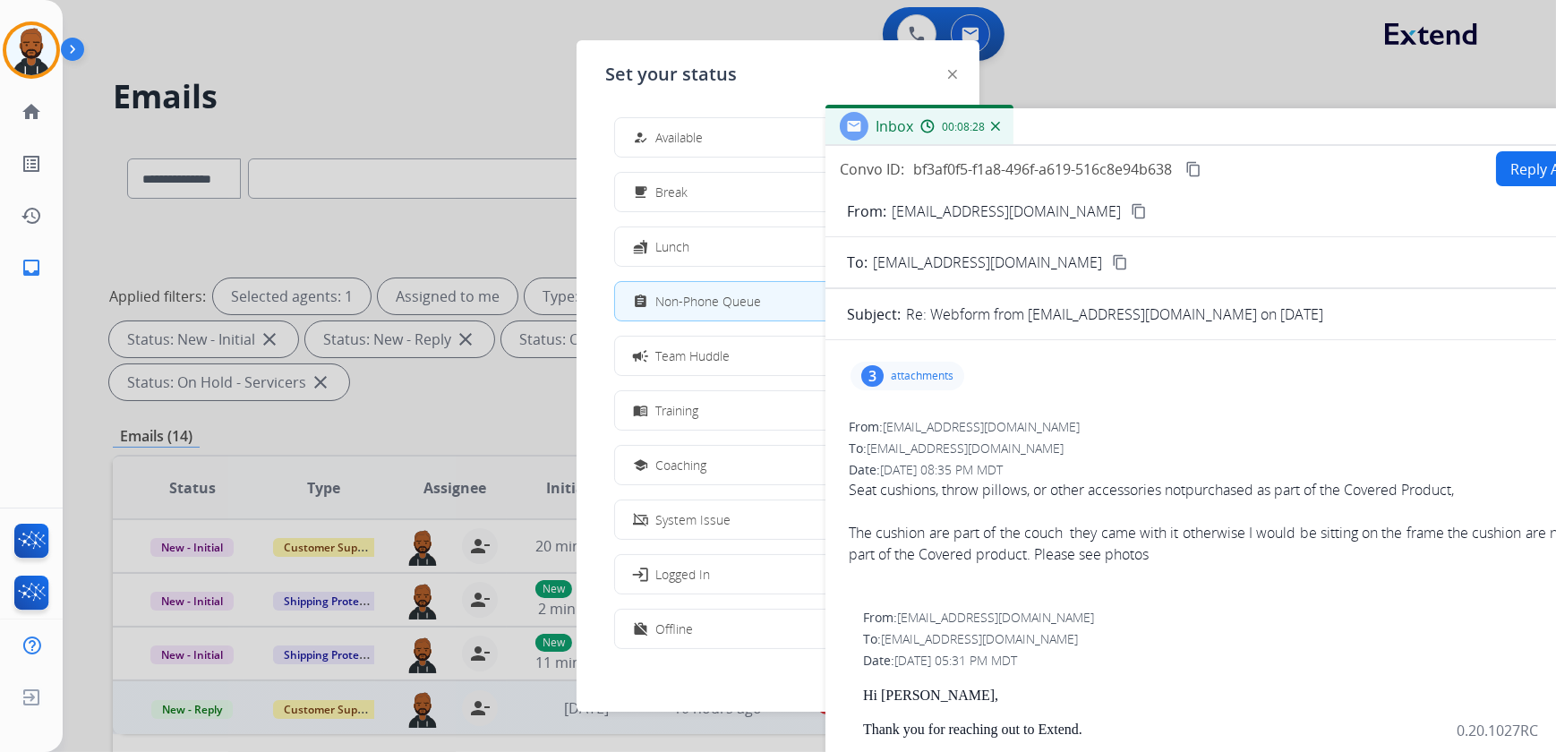
click at [1480, 137] on div "Inbox 00:08:28" at bounding box center [1272, 127] width 895 height 38
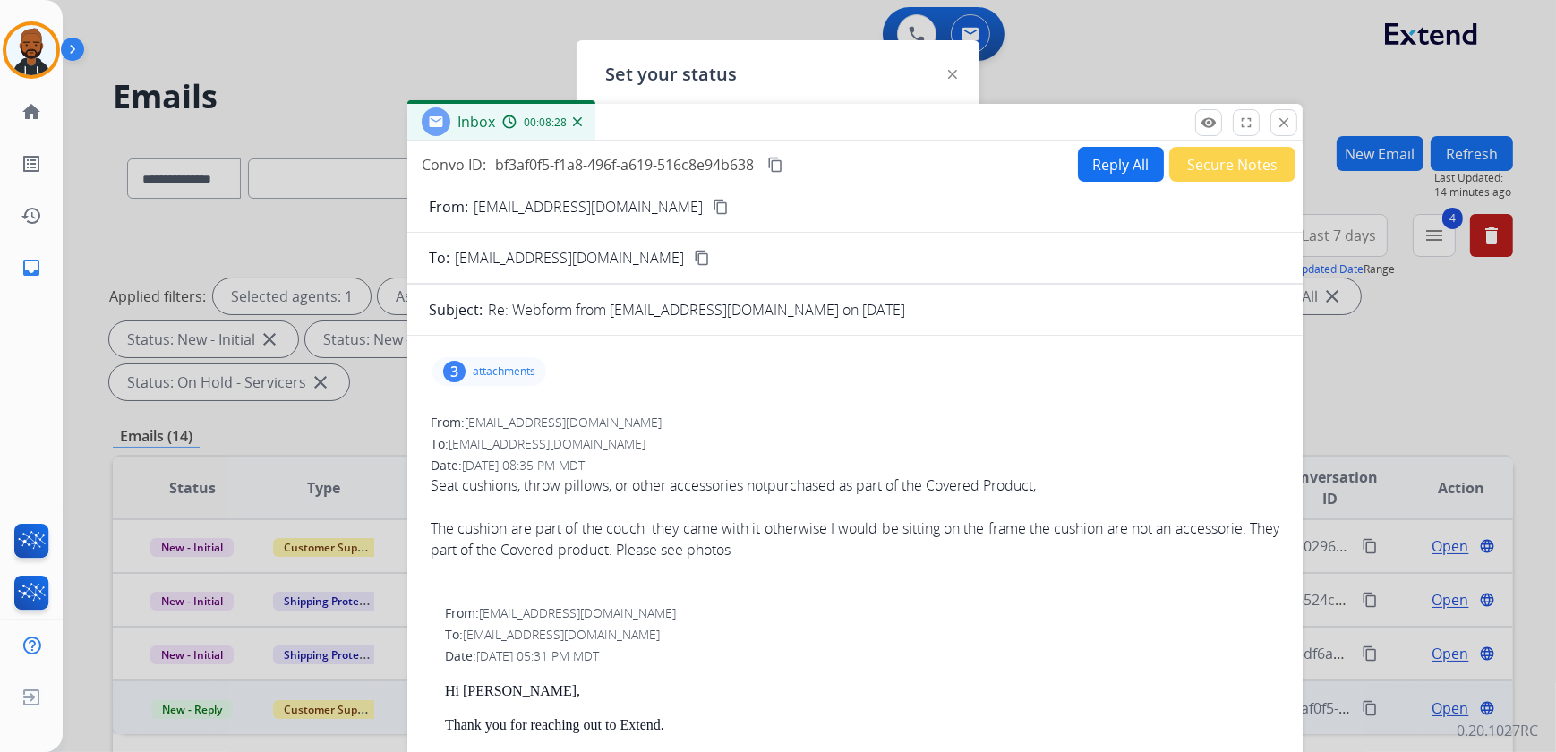
drag, startPoint x: 1433, startPoint y: 137, endPoint x: 1039, endPoint y: 131, distance: 394.0
click at [1024, 132] on div "Inbox 00:08:28" at bounding box center [854, 123] width 895 height 38
click at [1279, 131] on button "close Close" at bounding box center [1283, 122] width 27 height 27
